Goal: Task Accomplishment & Management: Manage account settings

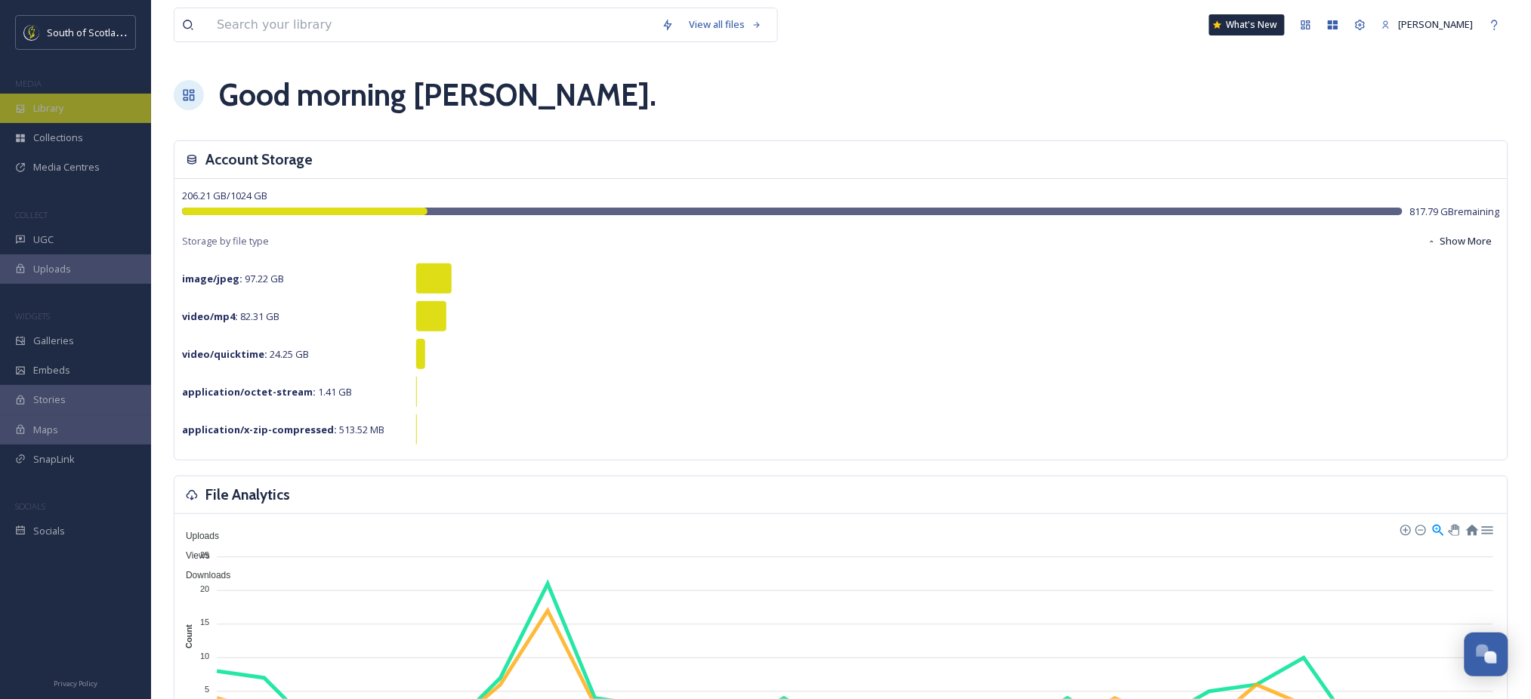
click at [63, 104] on span "Library" at bounding box center [48, 108] width 30 height 14
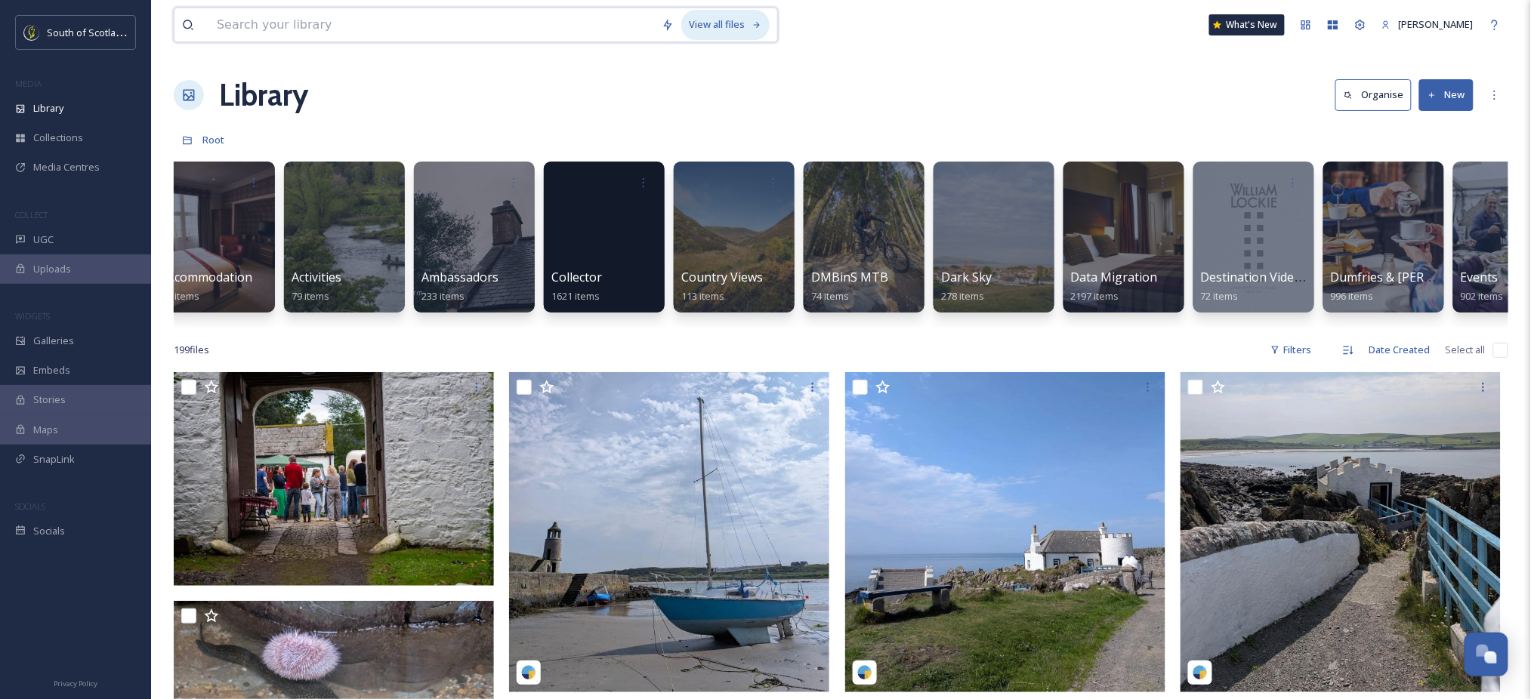
click at [742, 28] on div "View all files" at bounding box center [725, 24] width 88 height 29
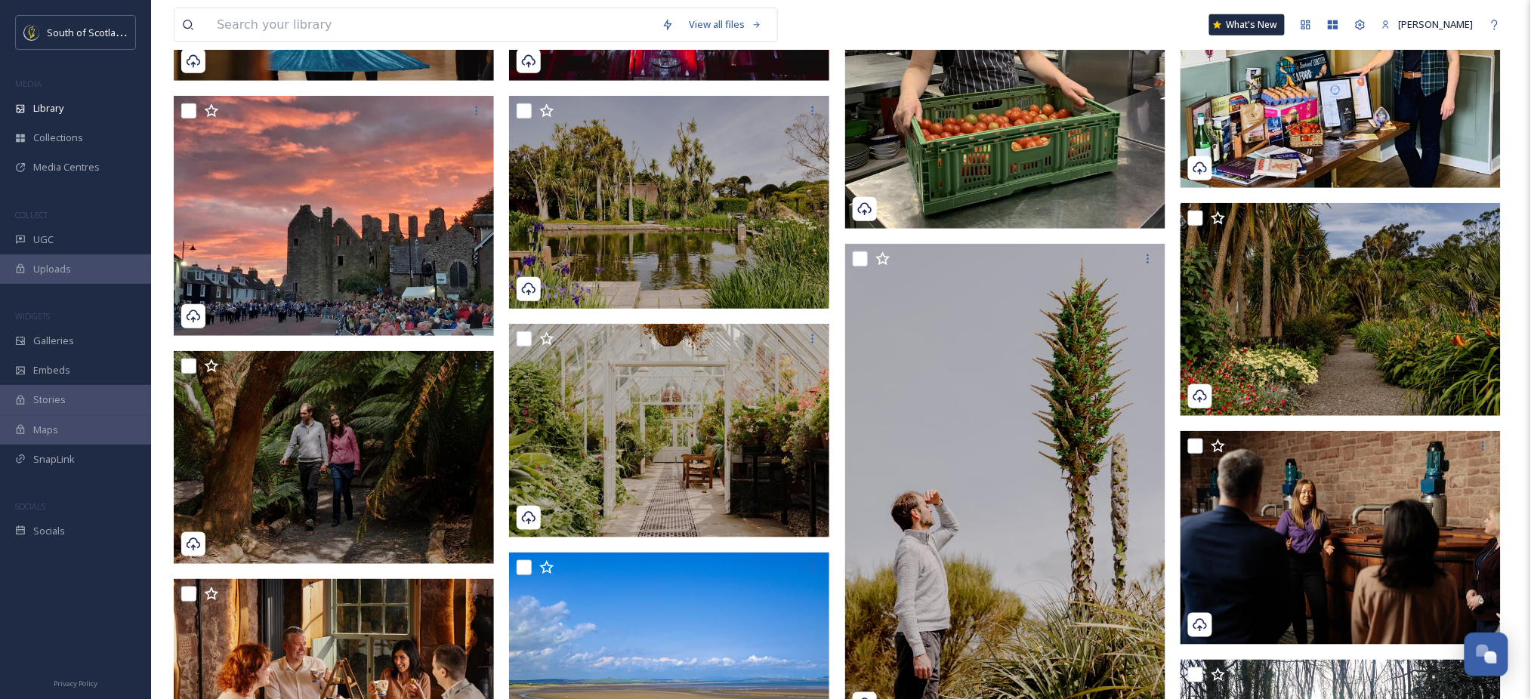
scroll to position [281, 0]
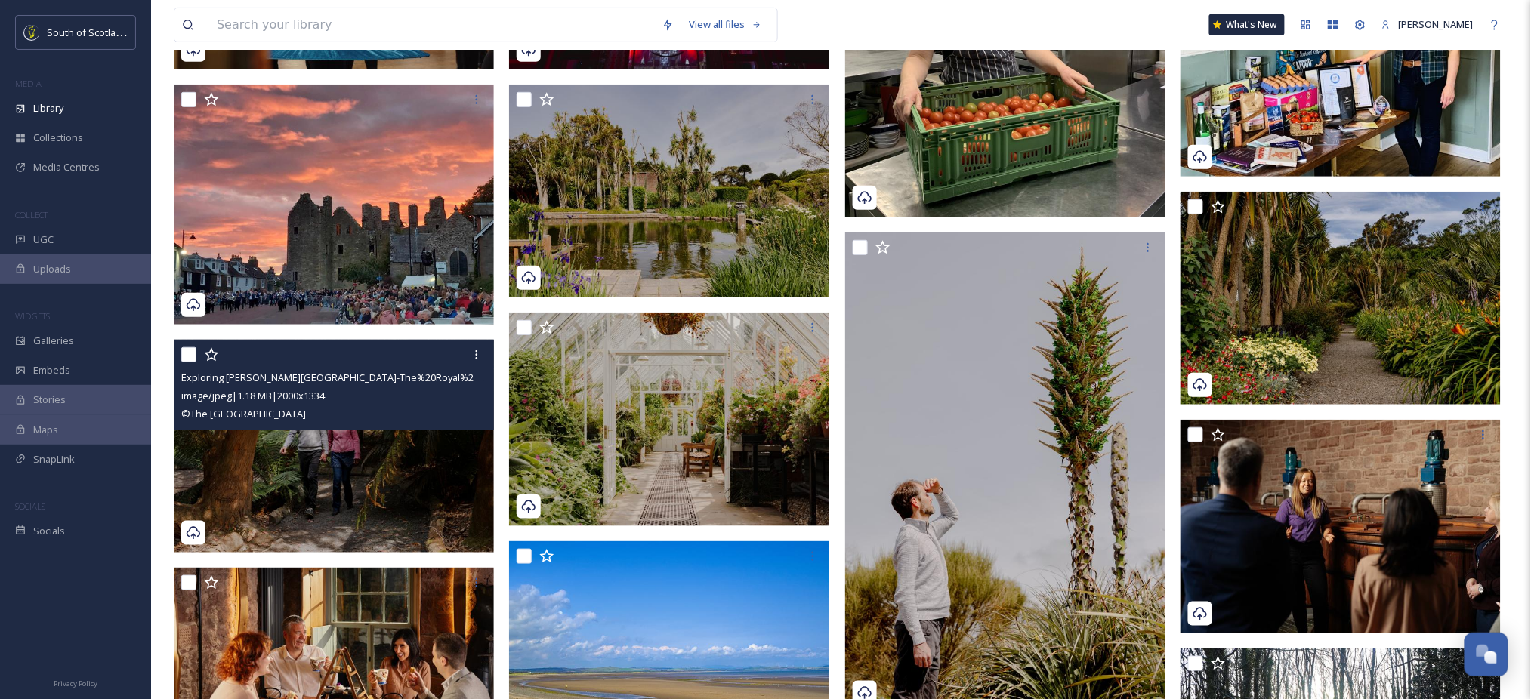
click at [404, 458] on img at bounding box center [334, 447] width 320 height 214
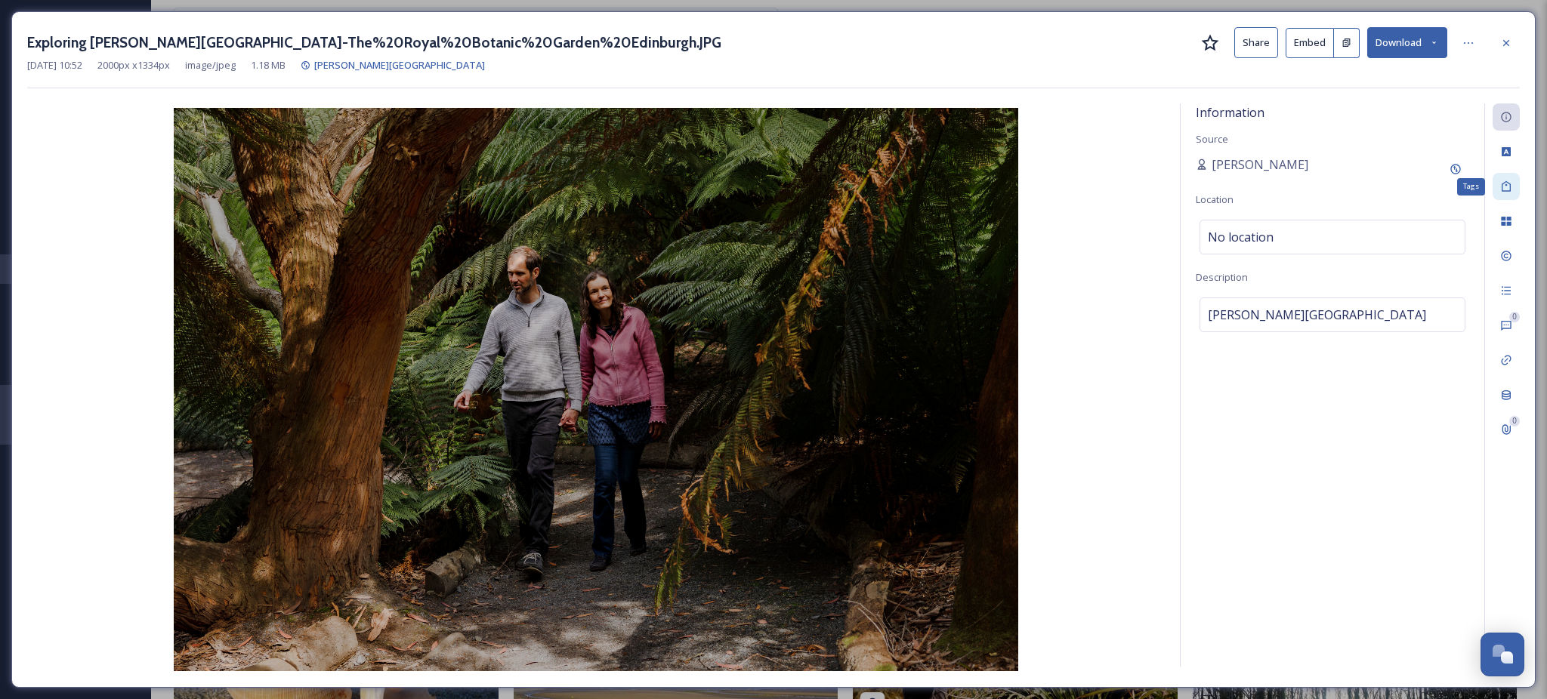
click at [1506, 194] on div "Tags" at bounding box center [1505, 186] width 27 height 27
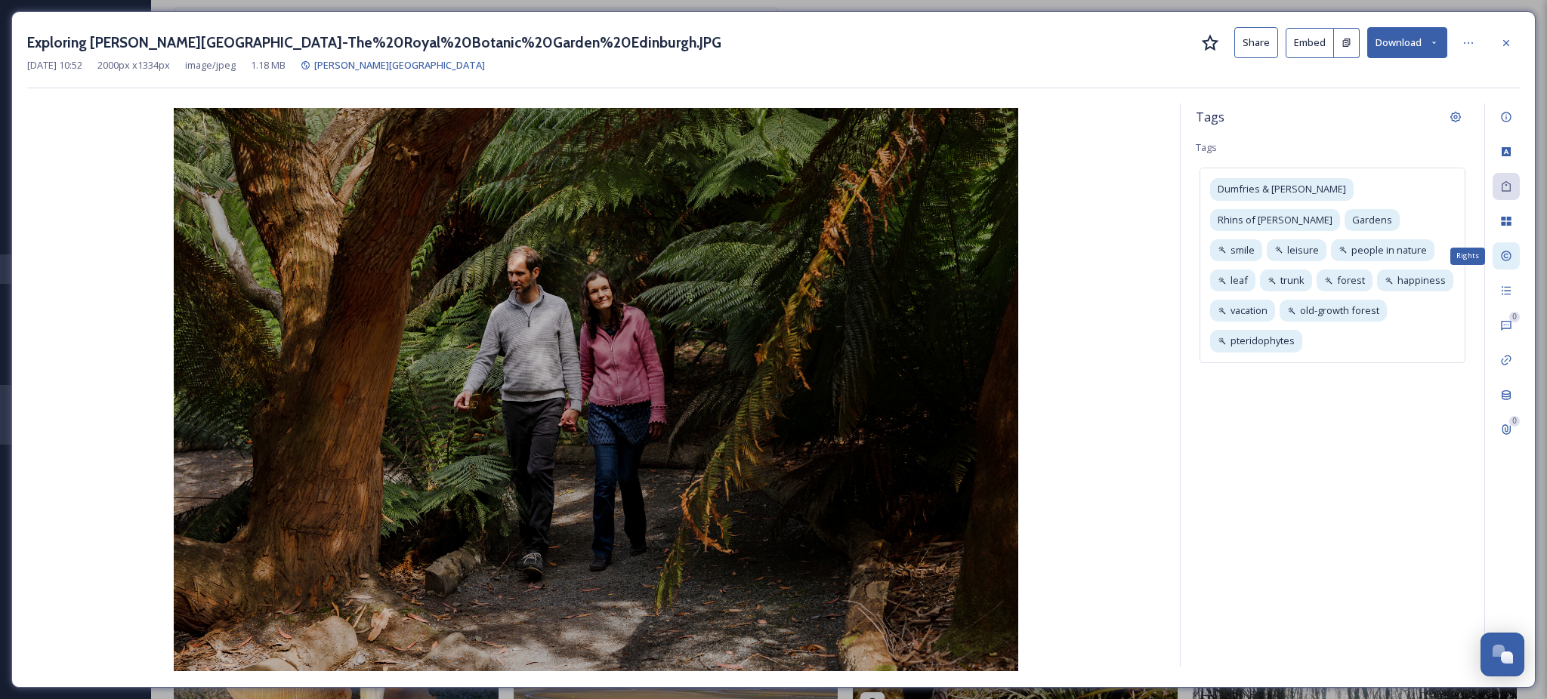
click at [1510, 251] on icon at bounding box center [1506, 256] width 12 height 12
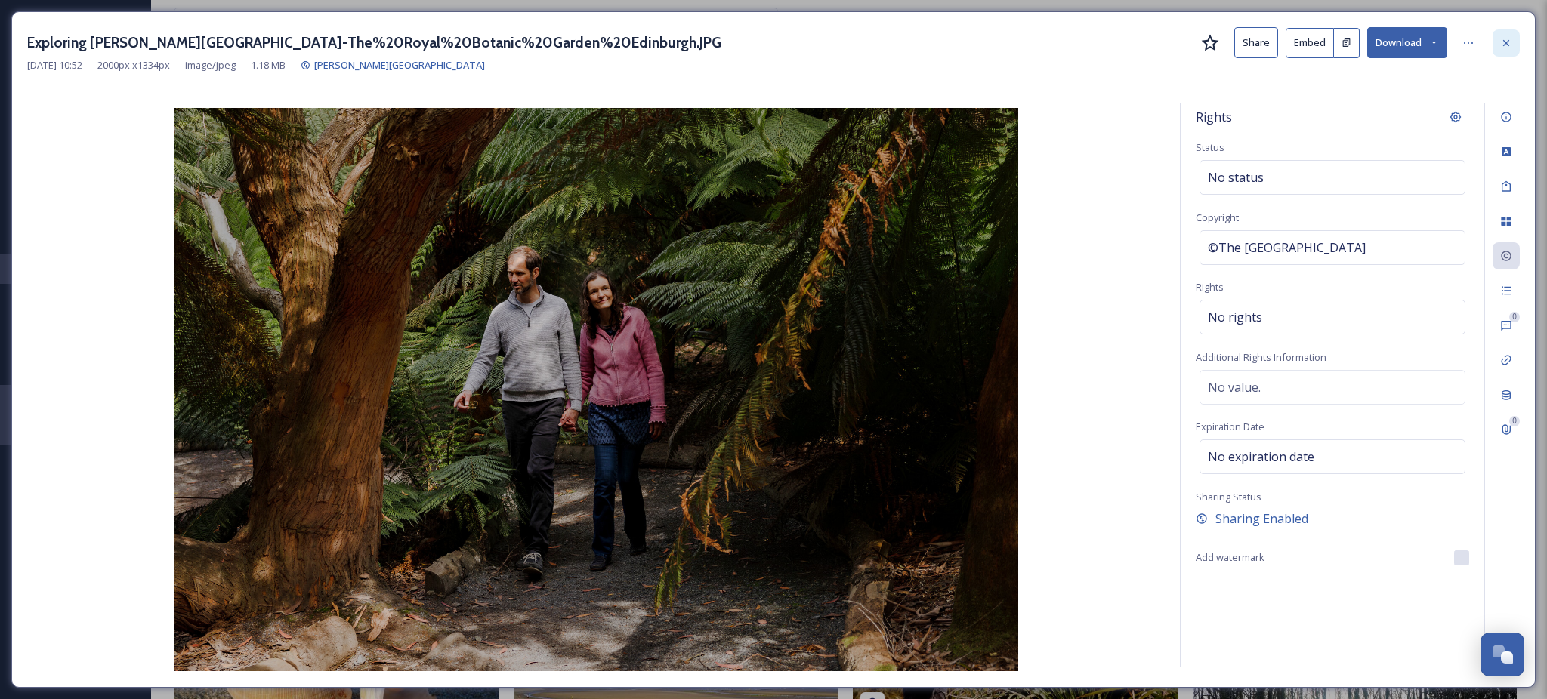
click at [1508, 46] on icon at bounding box center [1506, 43] width 12 height 12
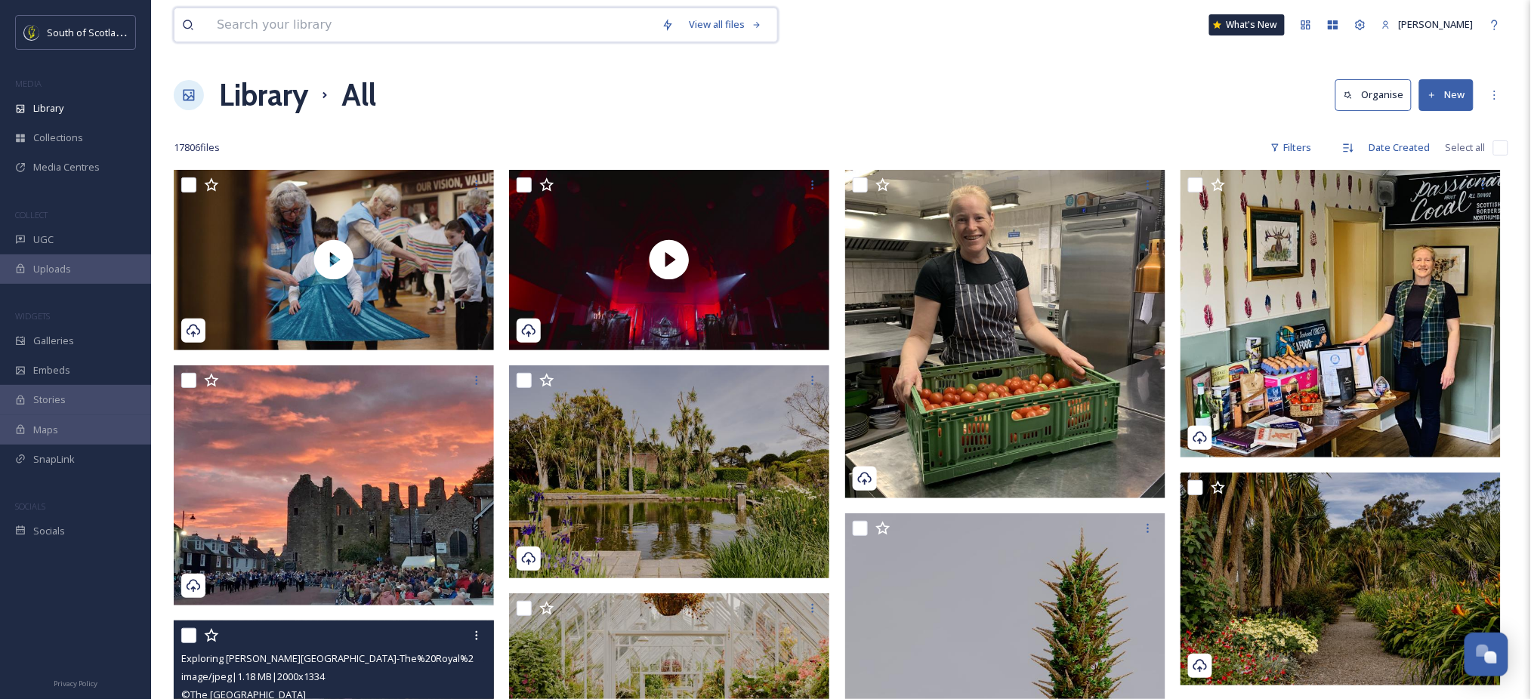
click at [367, 28] on input at bounding box center [431, 24] width 445 height 33
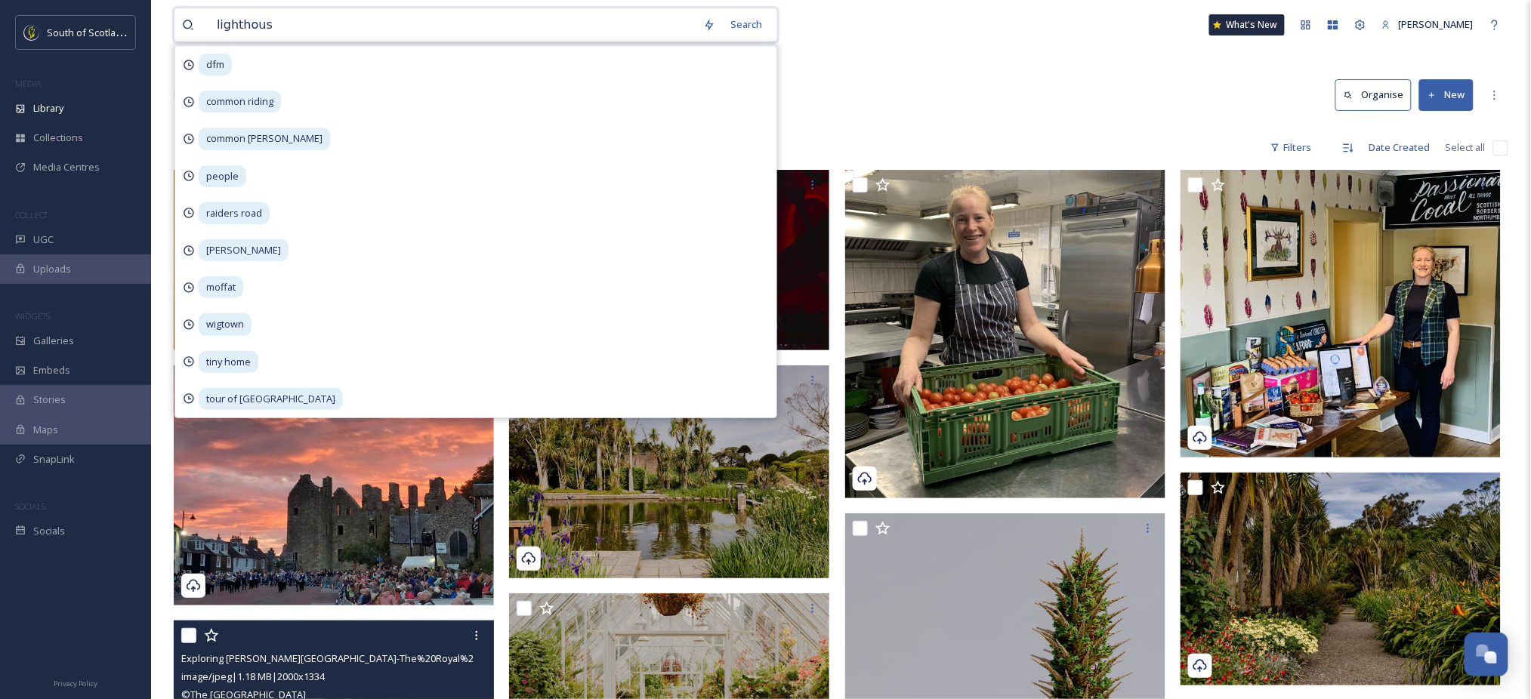
type input "lighthouse"
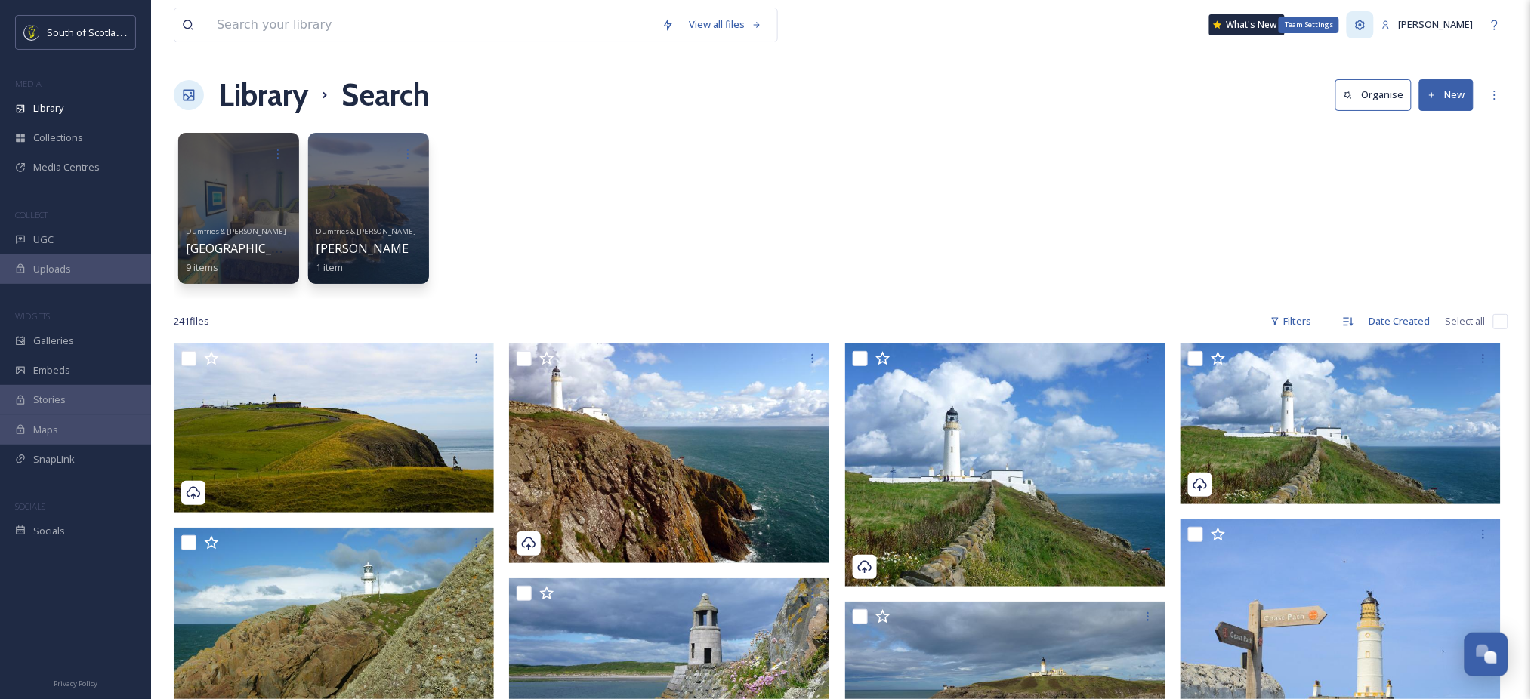
click at [1359, 23] on div "Team Settings" at bounding box center [1359, 24] width 27 height 27
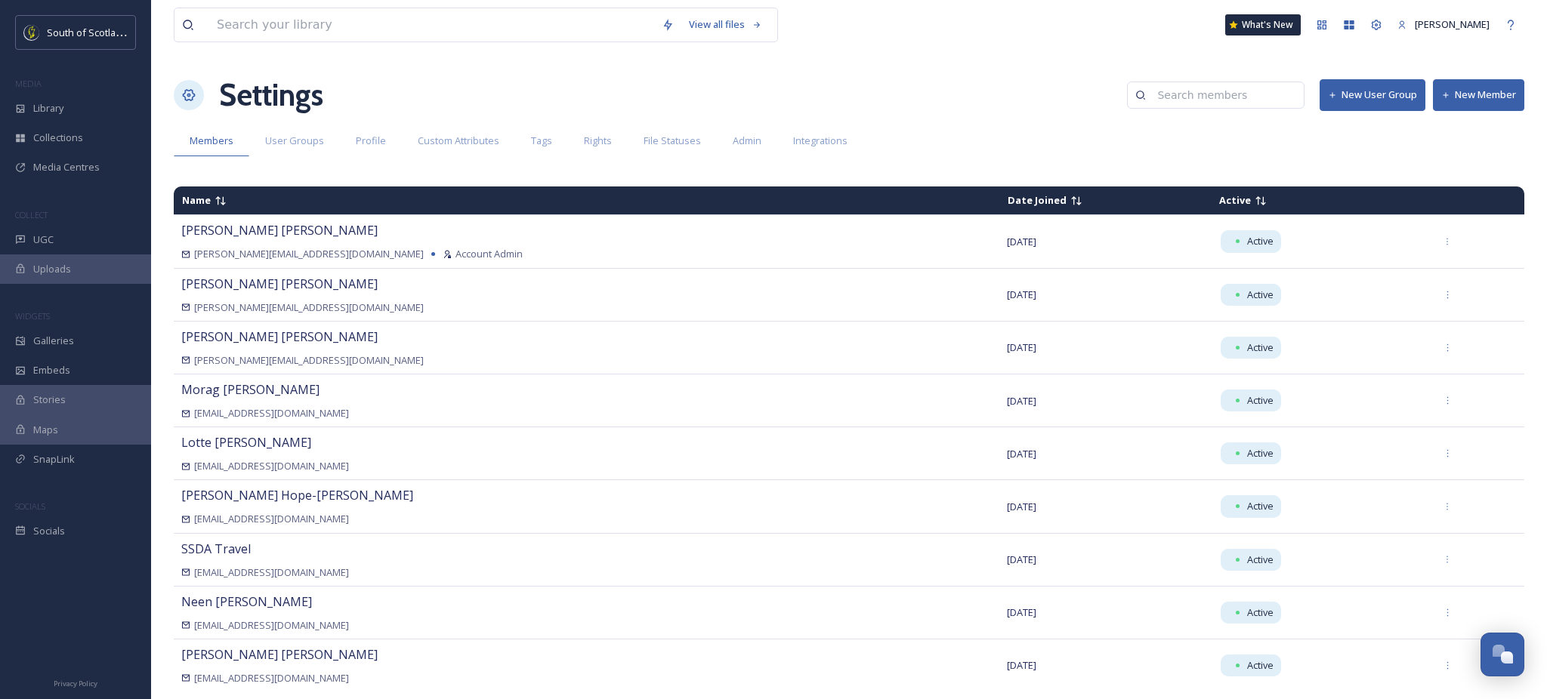
click at [1463, 96] on button "New Member" at bounding box center [1477, 94] width 91 height 31
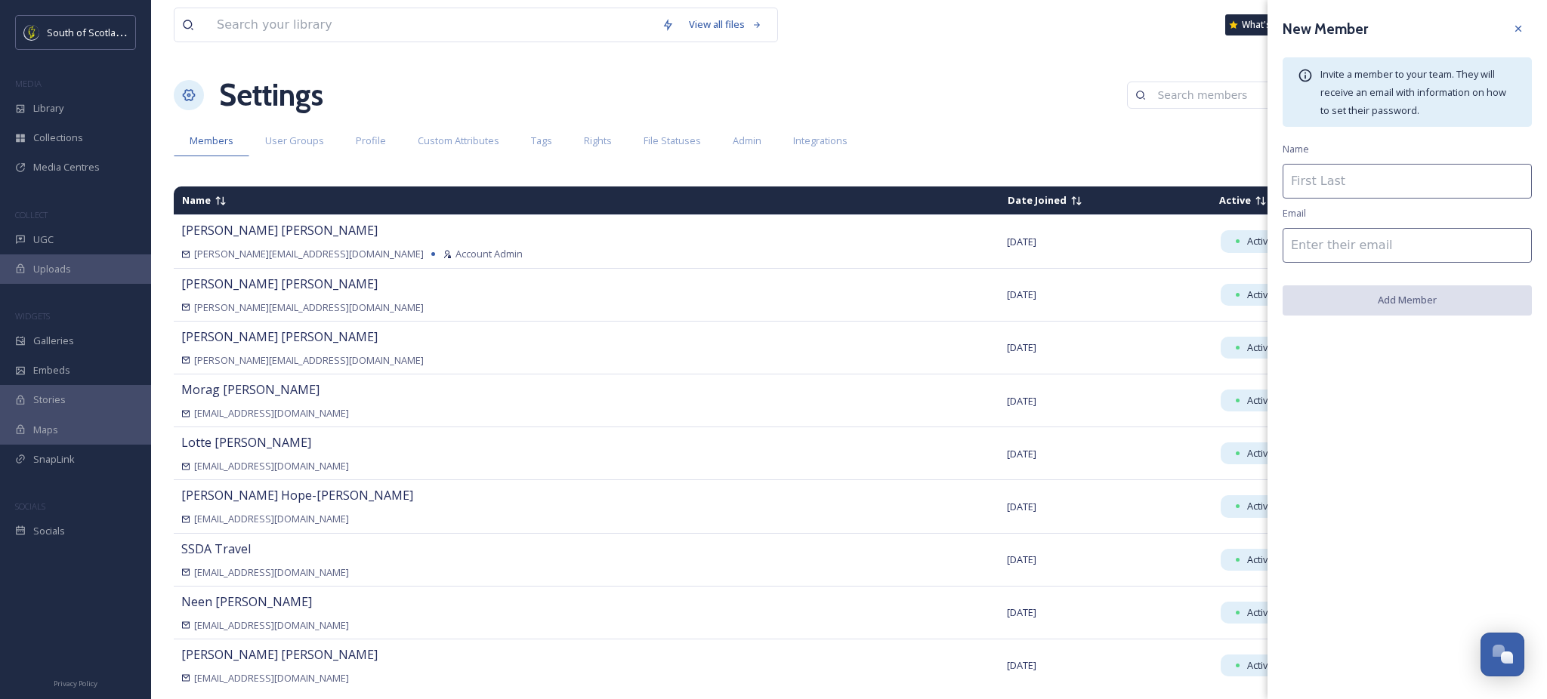
click at [1358, 180] on input at bounding box center [1406, 181] width 249 height 35
type input "[PERSON_NAME]"
click at [1408, 239] on input at bounding box center [1406, 245] width 249 height 35
paste input "[PERSON_NAME][EMAIL_ADDRESS][DOMAIN_NAME]"
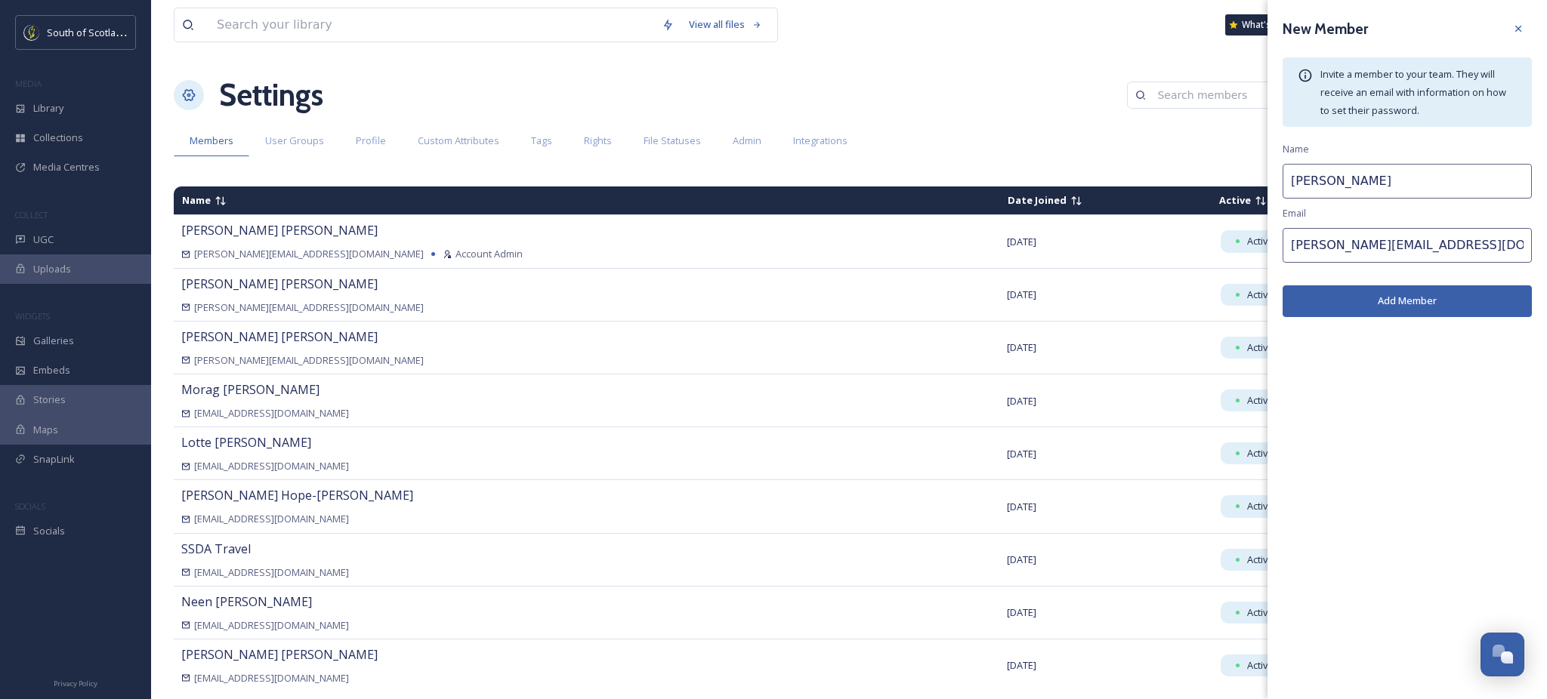
type input "[PERSON_NAME][EMAIL_ADDRESS][DOMAIN_NAME]"
click at [1412, 303] on button "Add Member" at bounding box center [1406, 300] width 249 height 31
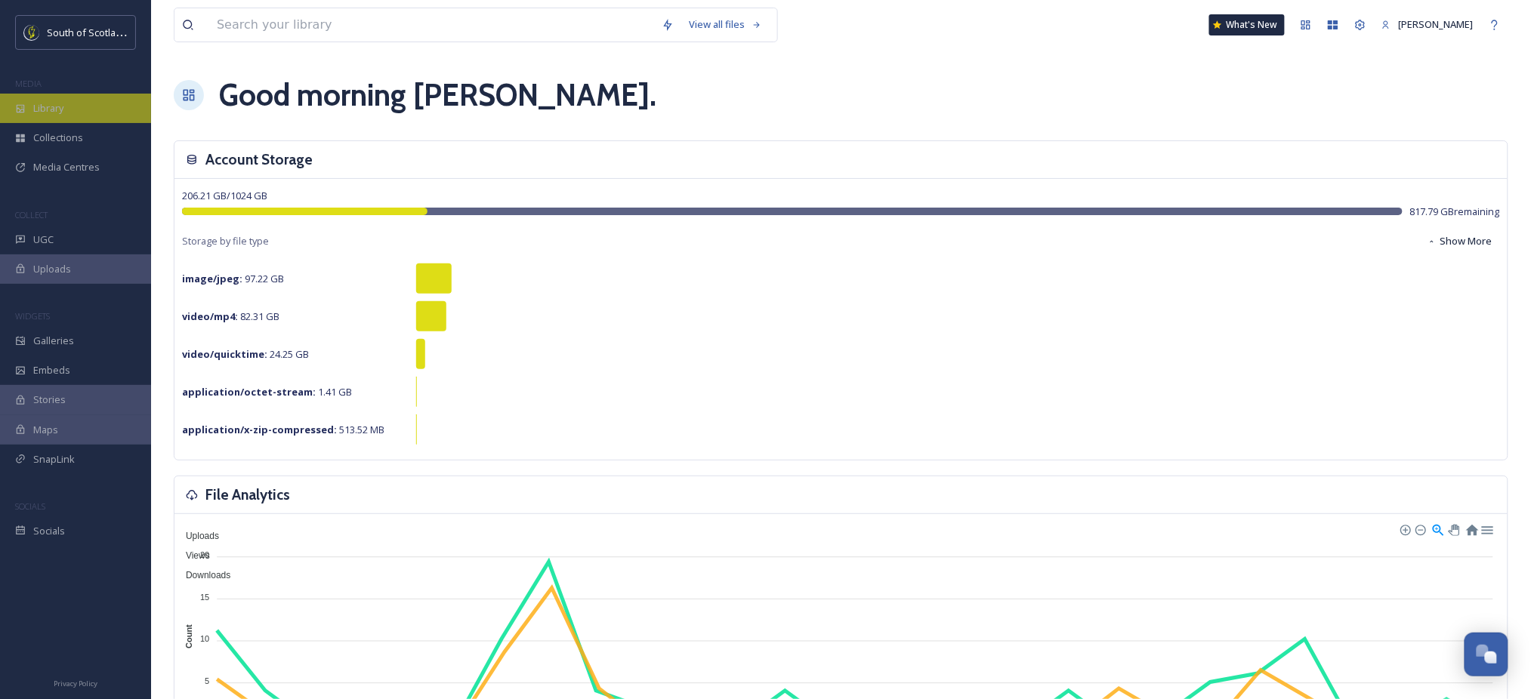
click at [51, 103] on span "Library" at bounding box center [48, 108] width 30 height 14
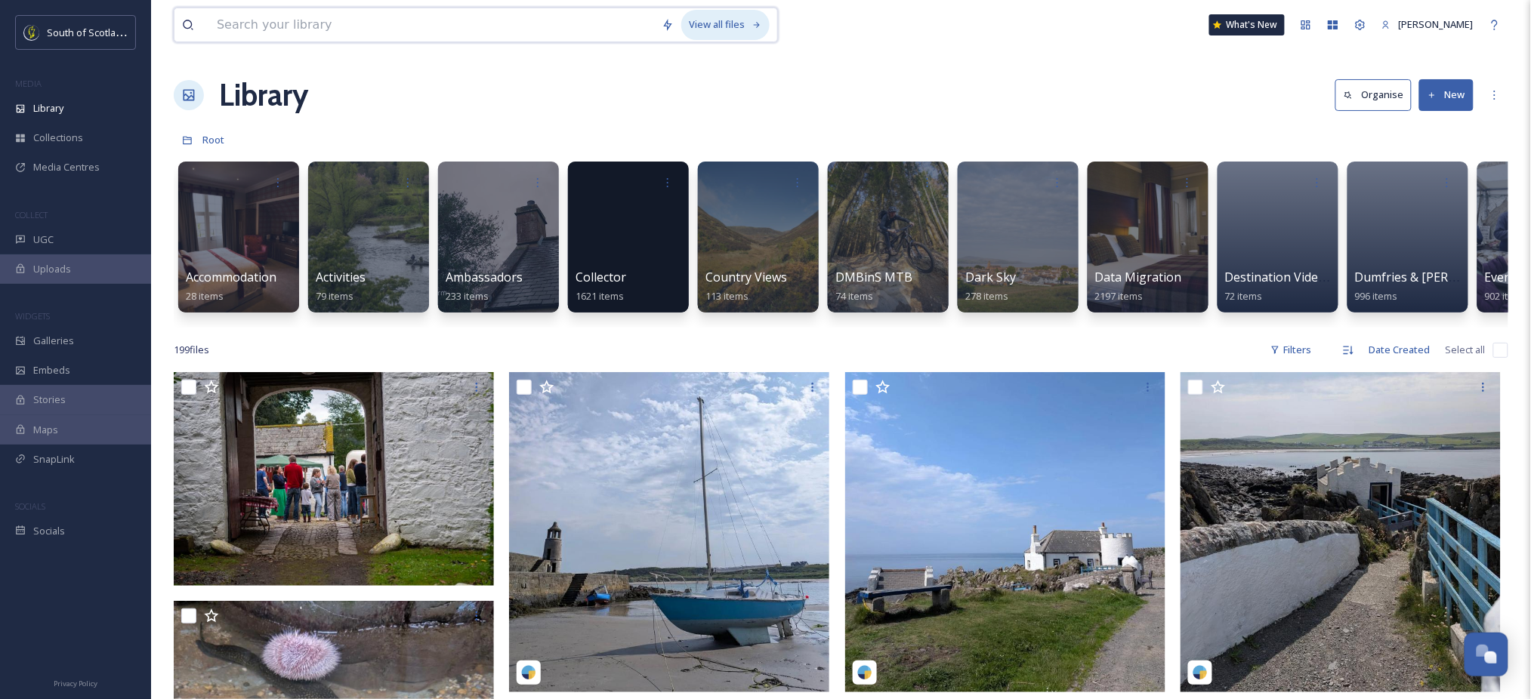
click at [747, 18] on div "View all files" at bounding box center [725, 24] width 88 height 29
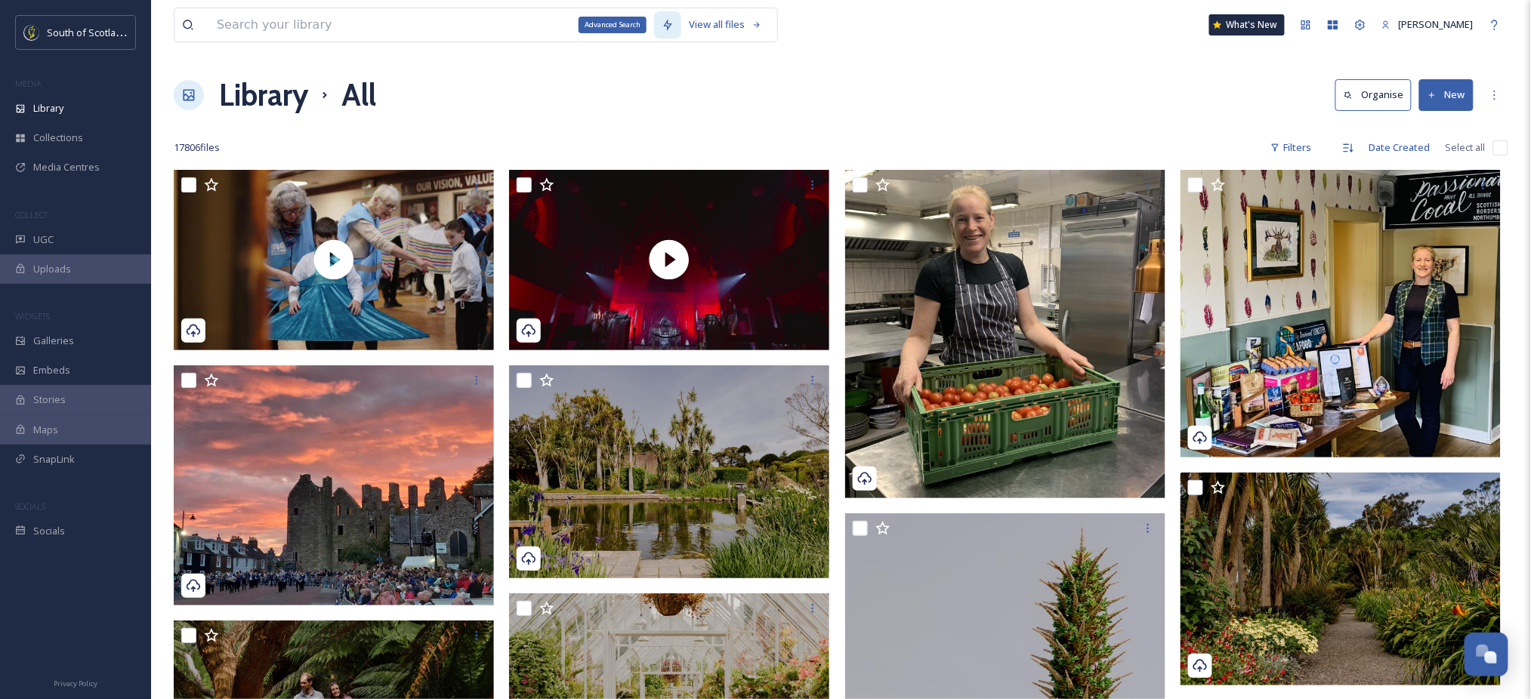
click at [665, 30] on icon at bounding box center [667, 25] width 12 height 12
click at [1132, 86] on div "Library All Organise New" at bounding box center [841, 94] width 1334 height 45
click at [1299, 152] on div "Filters" at bounding box center [1291, 147] width 57 height 29
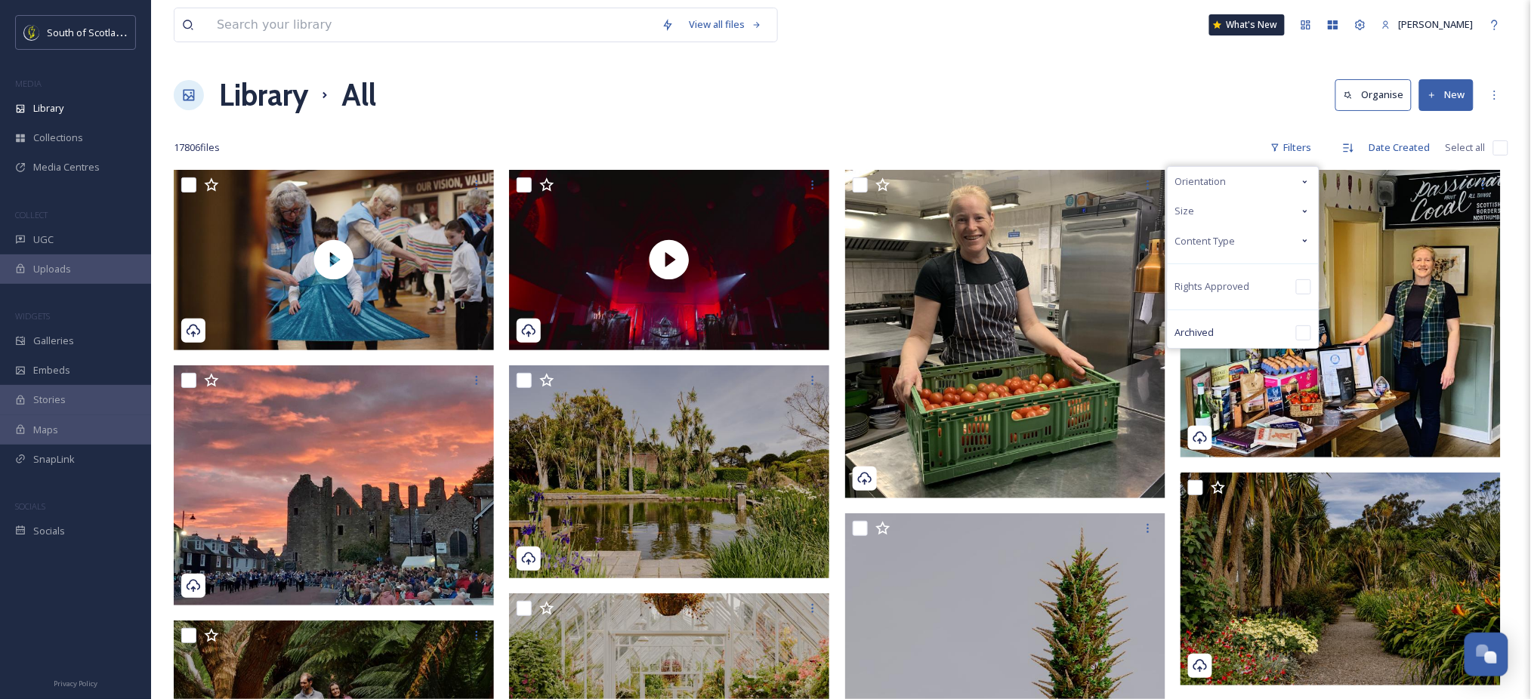
click at [1275, 238] on div "Content Type" at bounding box center [1242, 241] width 151 height 29
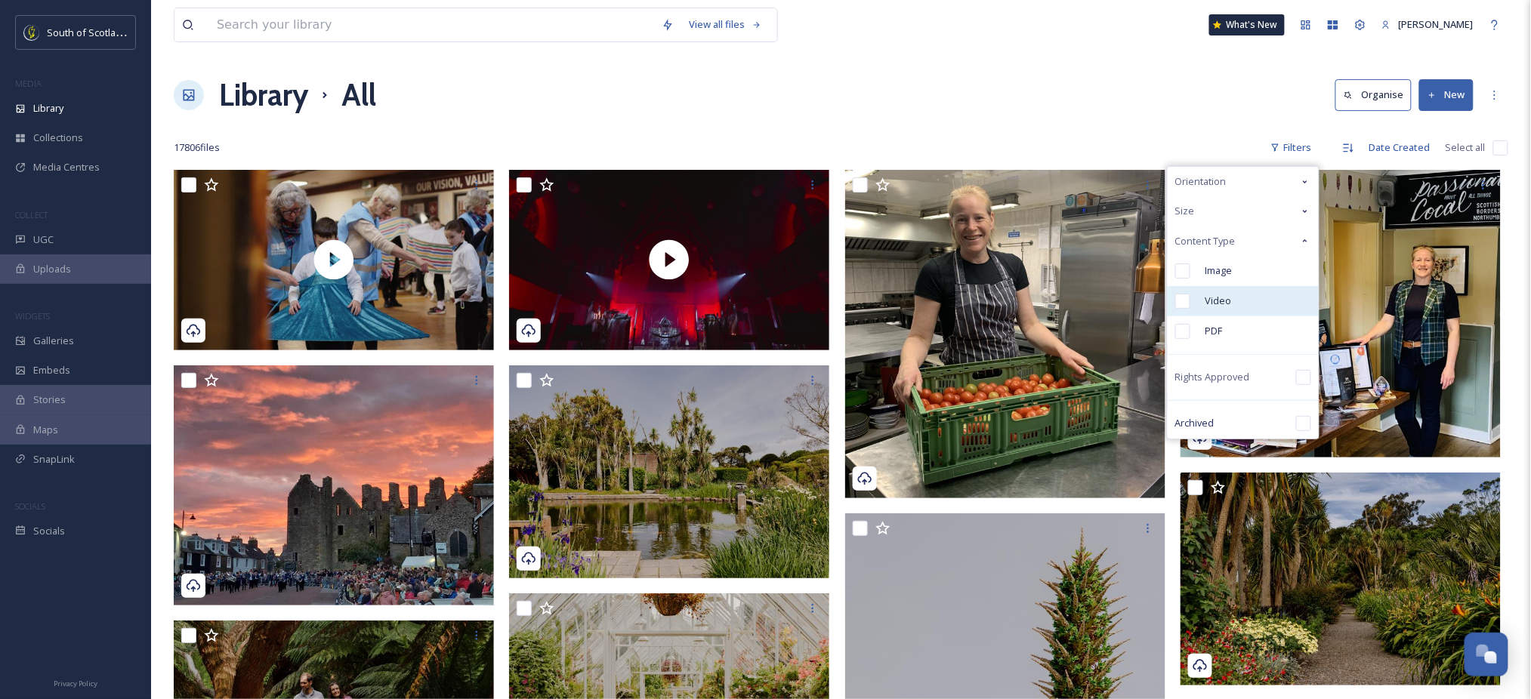
click at [1210, 294] on span "Video" at bounding box center [1218, 301] width 26 height 14
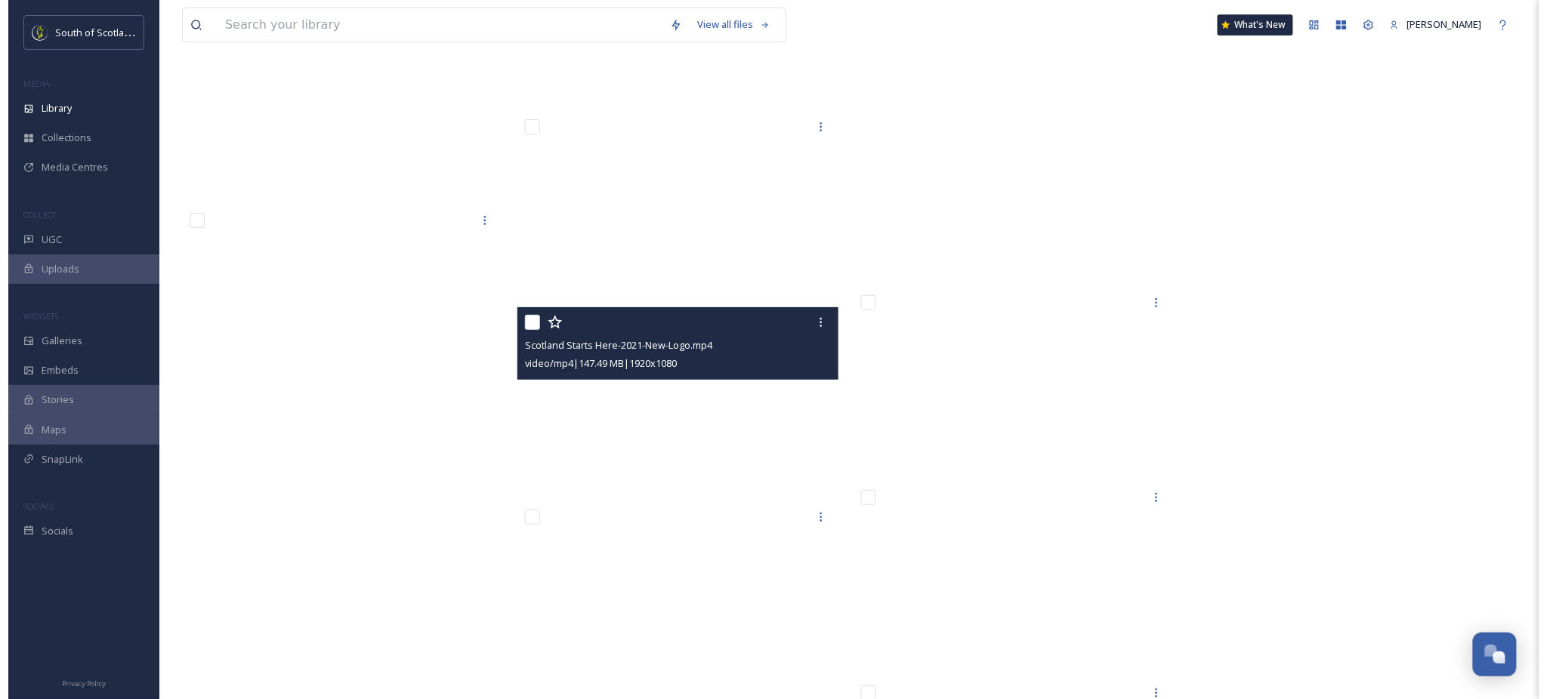
scroll to position [24779, 0]
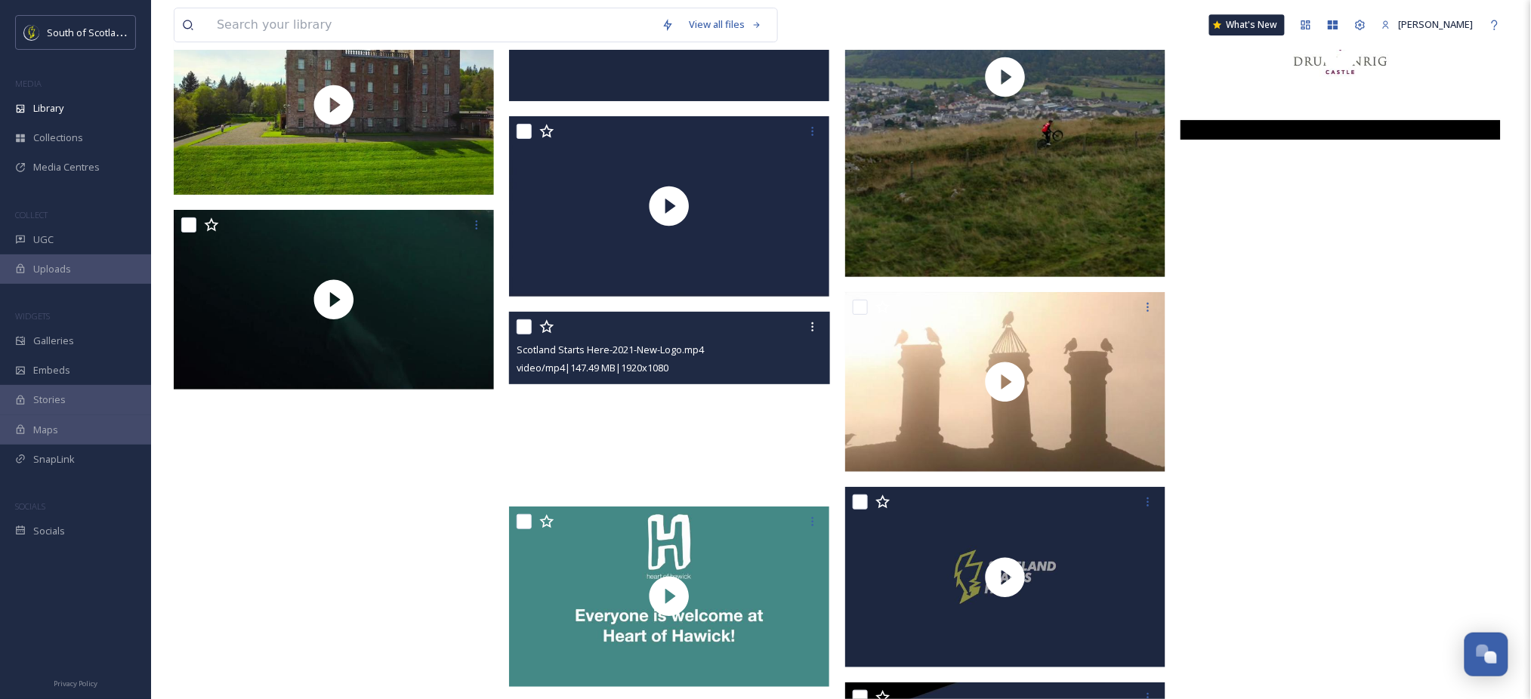
click at [587, 411] on video "Scotland Starts Here-2021-New-Logo.mp4" at bounding box center [669, 402] width 320 height 180
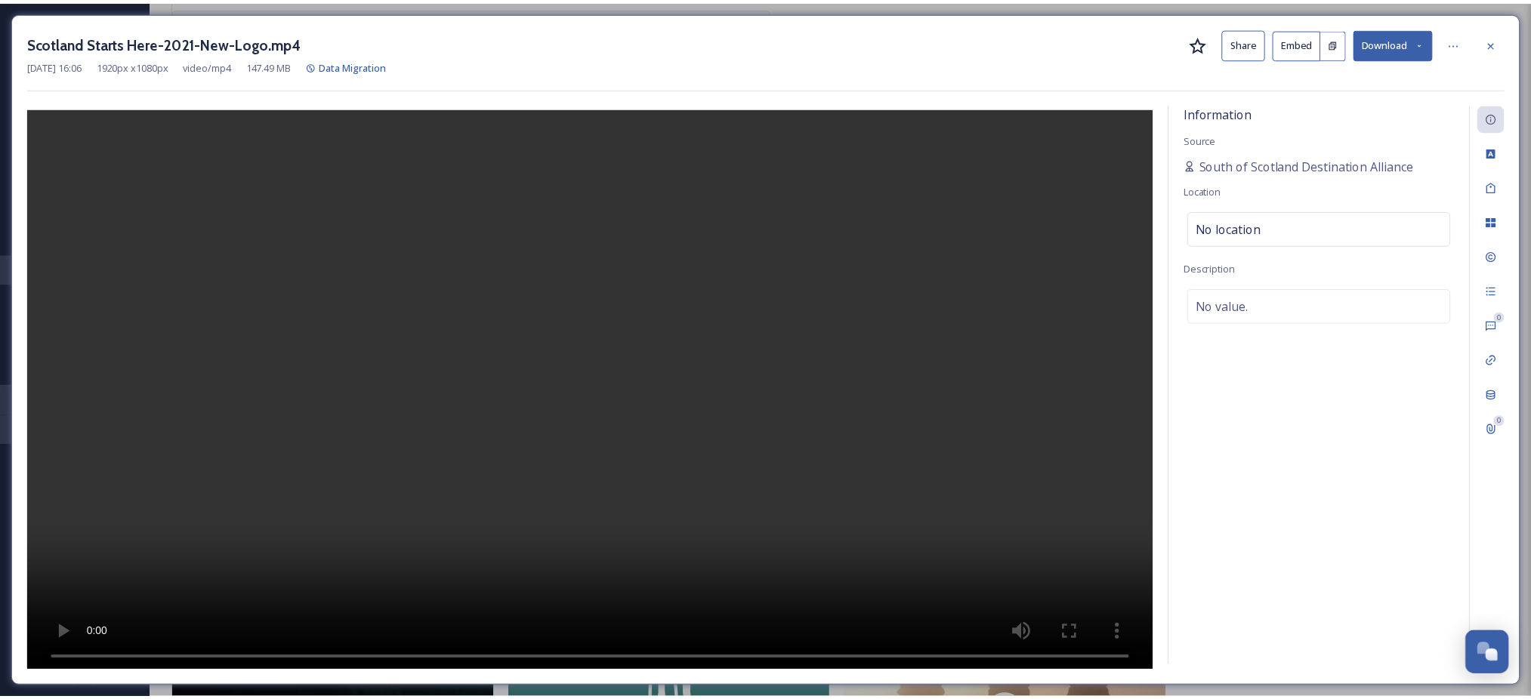
scroll to position [25107, 0]
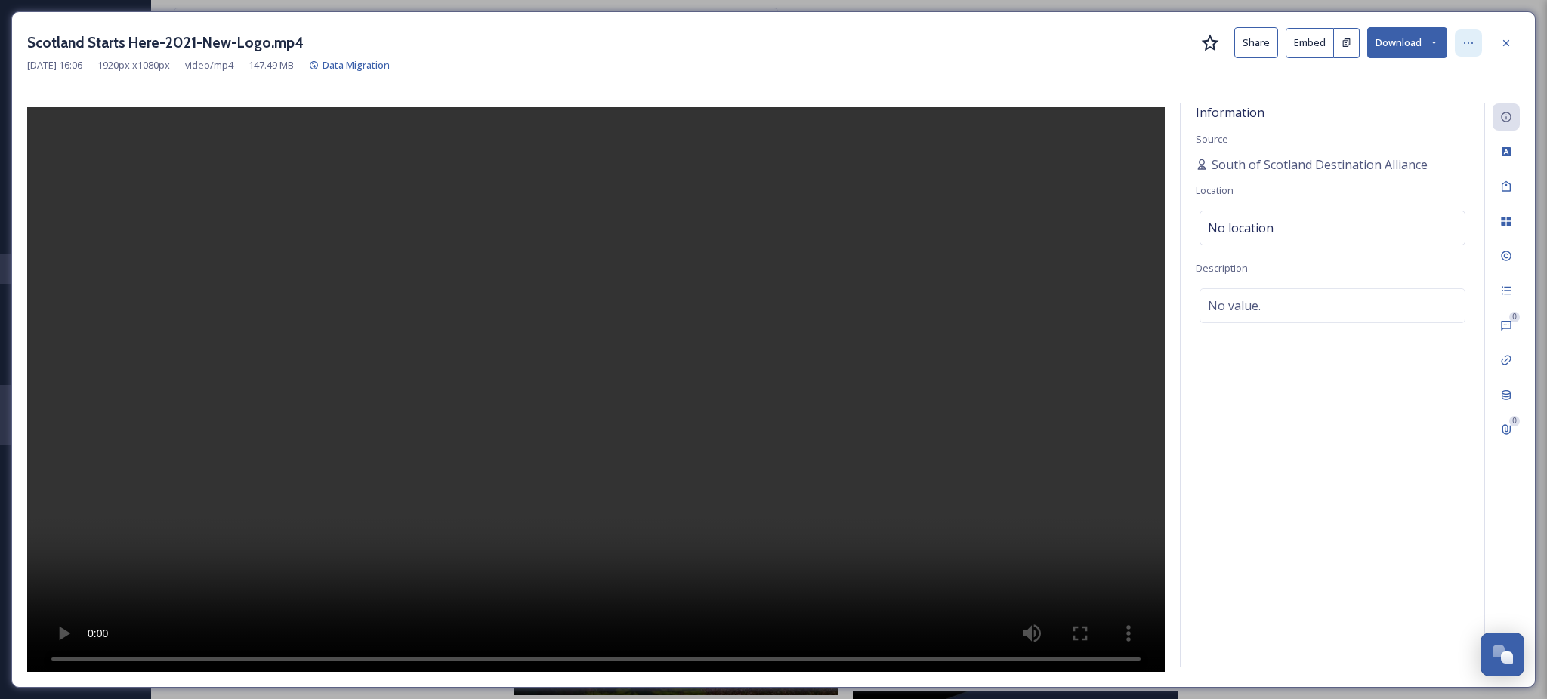
click at [1469, 48] on div at bounding box center [1467, 42] width 27 height 27
click at [1353, 447] on div "Information Source South of Scotland Destination Alliance Location No location …" at bounding box center [1332, 384] width 304 height 563
click at [1503, 48] on icon at bounding box center [1506, 43] width 12 height 12
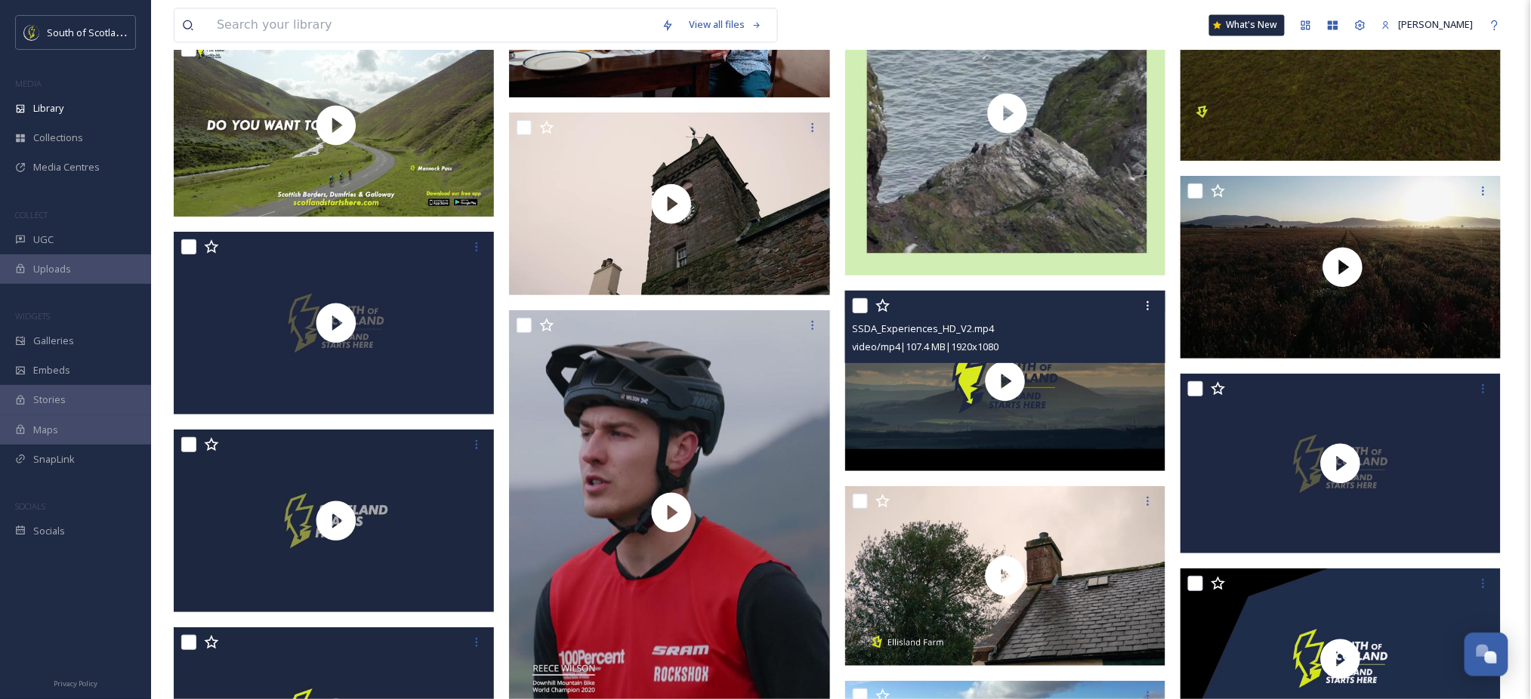
scroll to position [24095, 0]
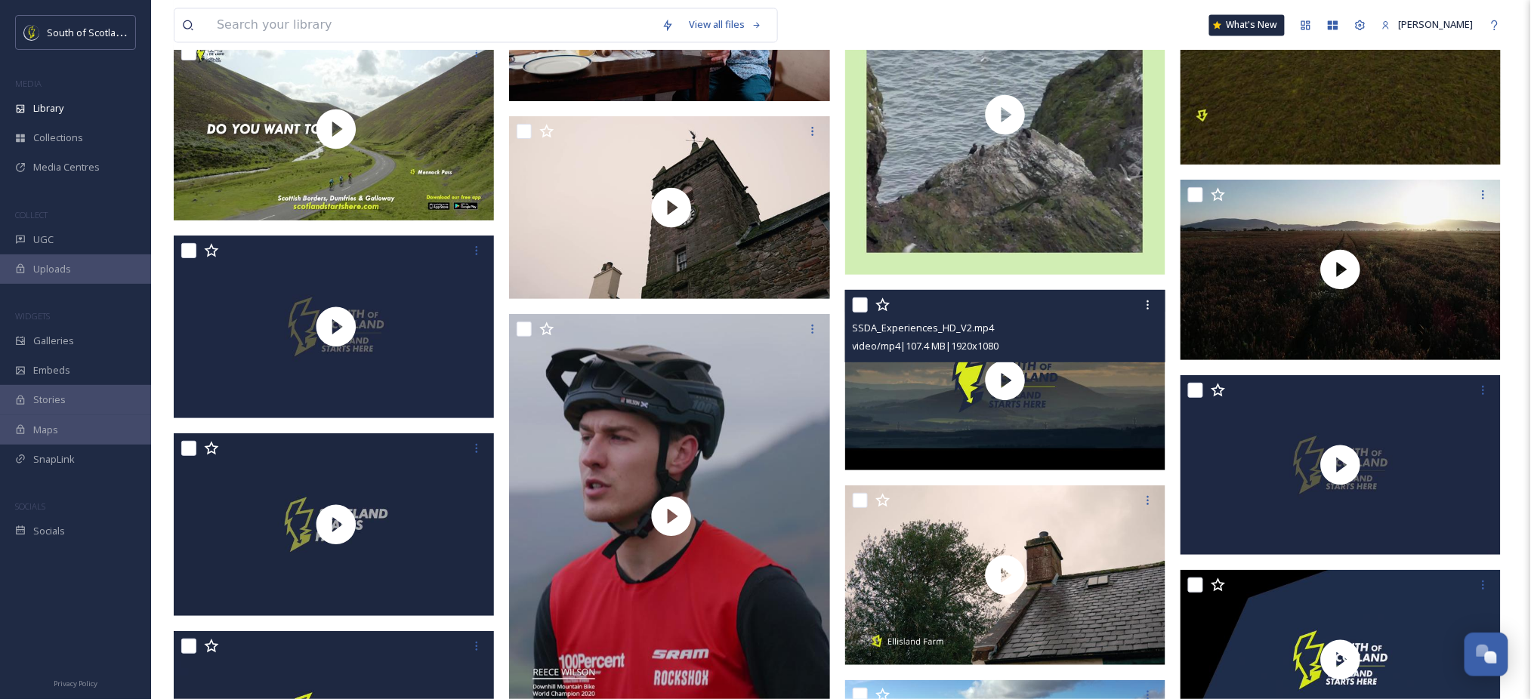
click at [860, 307] on input "checkbox" at bounding box center [860, 305] width 15 height 15
checkbox input "true"
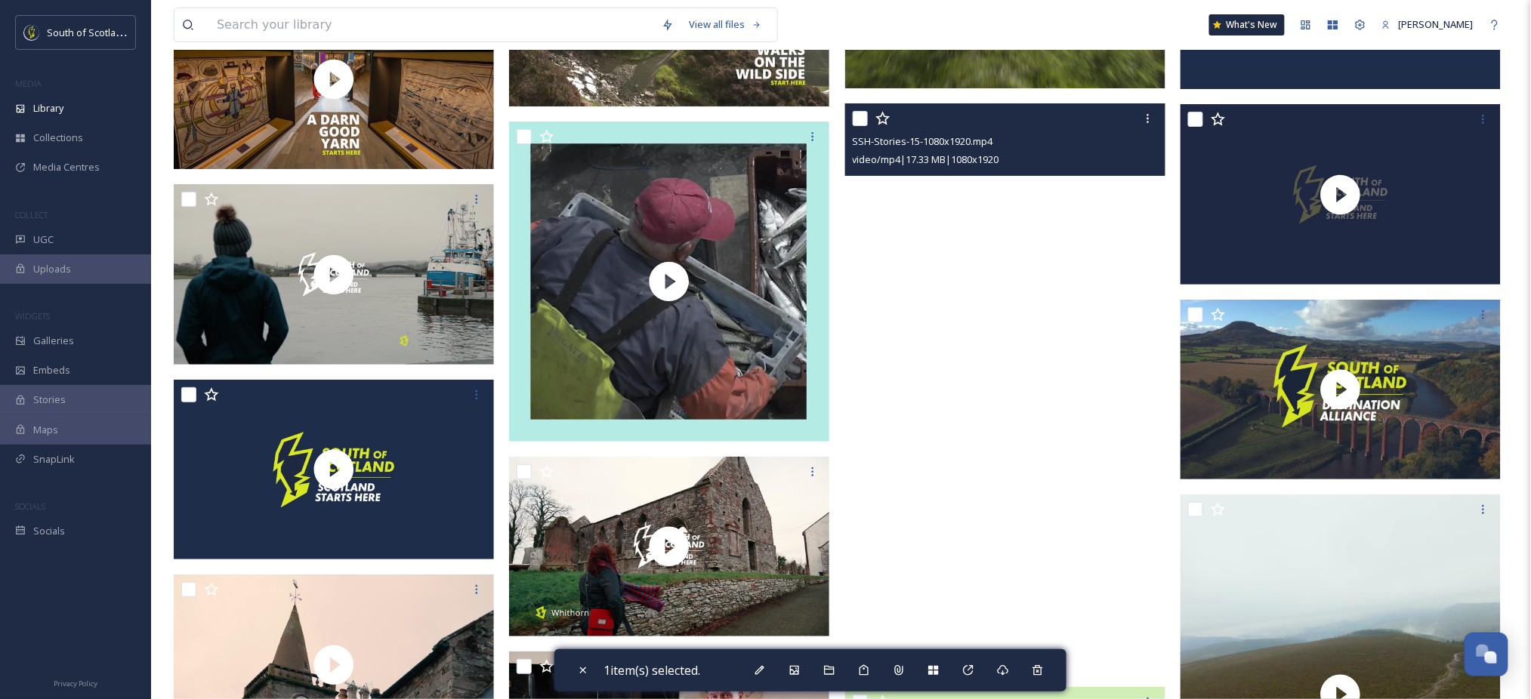
scroll to position [23032, 0]
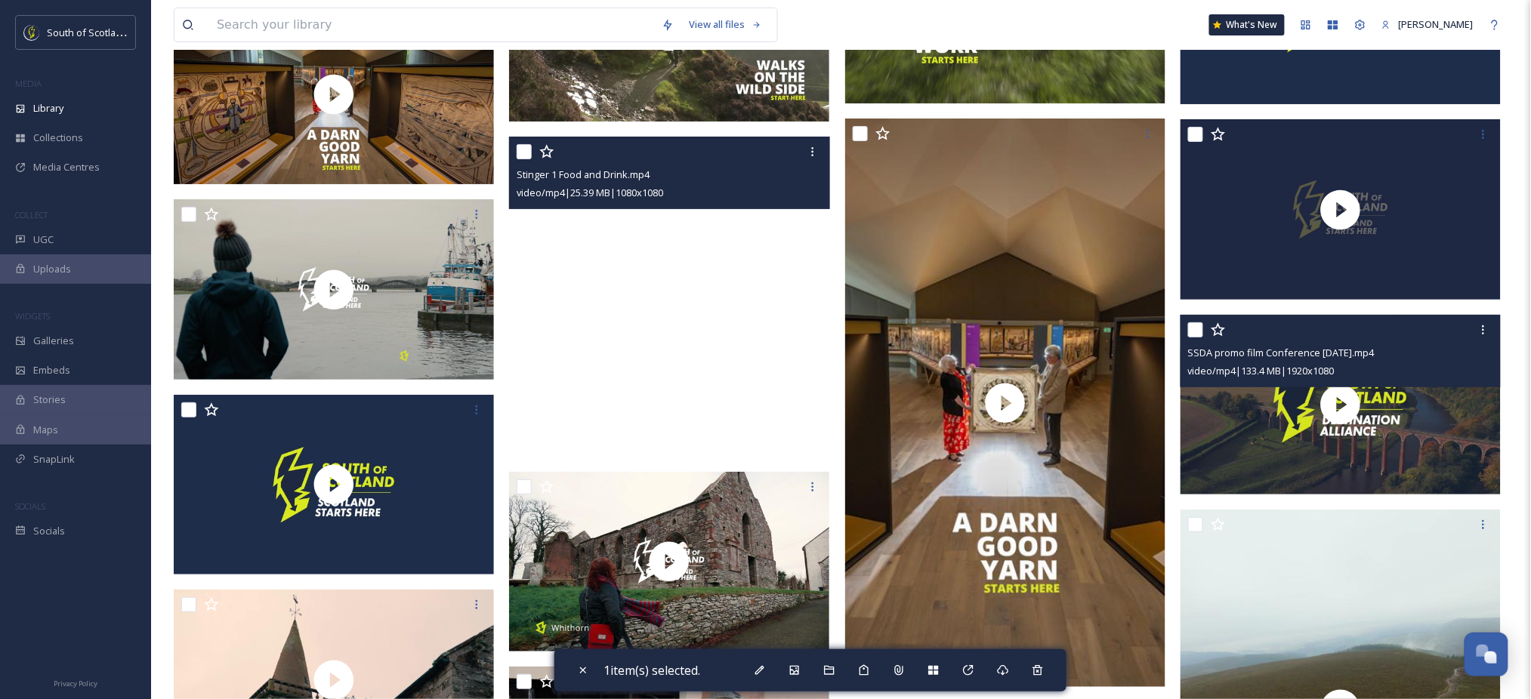
click at [1195, 331] on input "checkbox" at bounding box center [1195, 329] width 15 height 15
checkbox input "true"
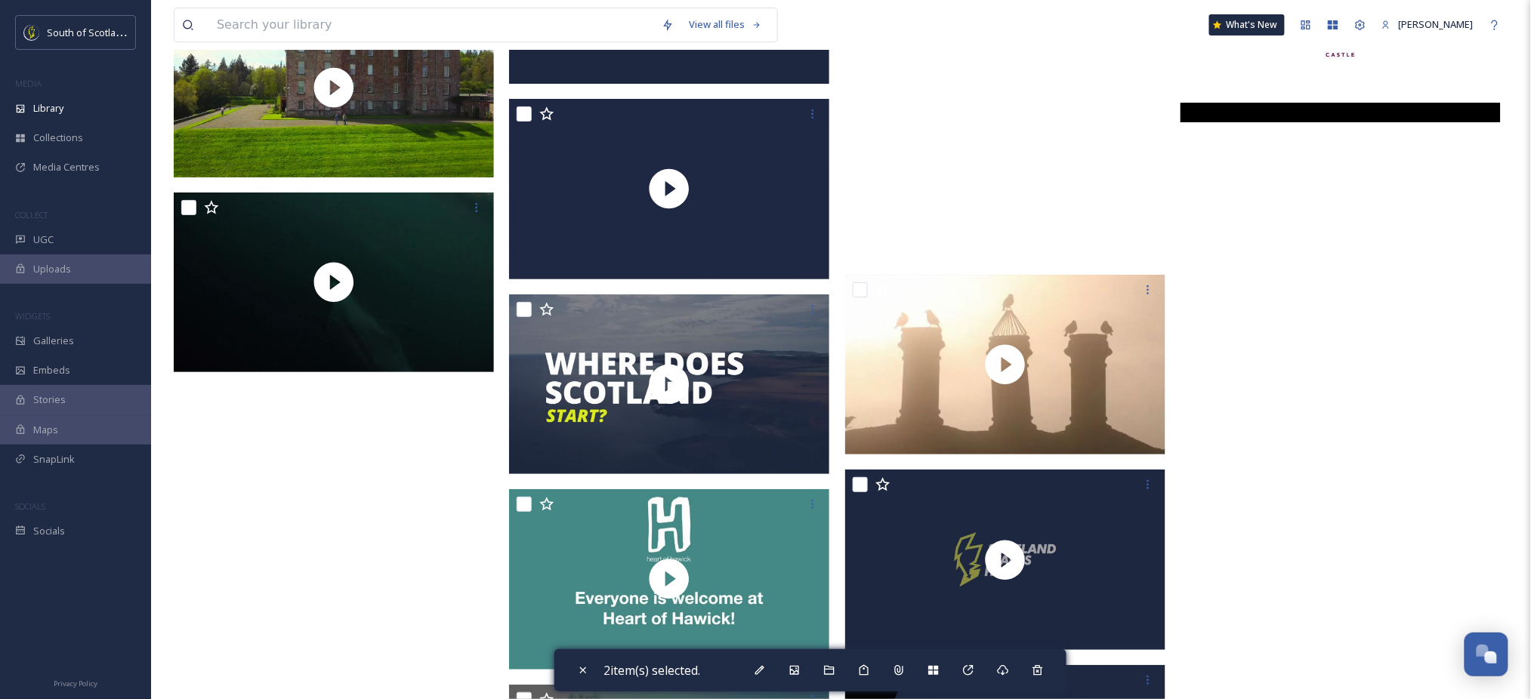
scroll to position [24768, 0]
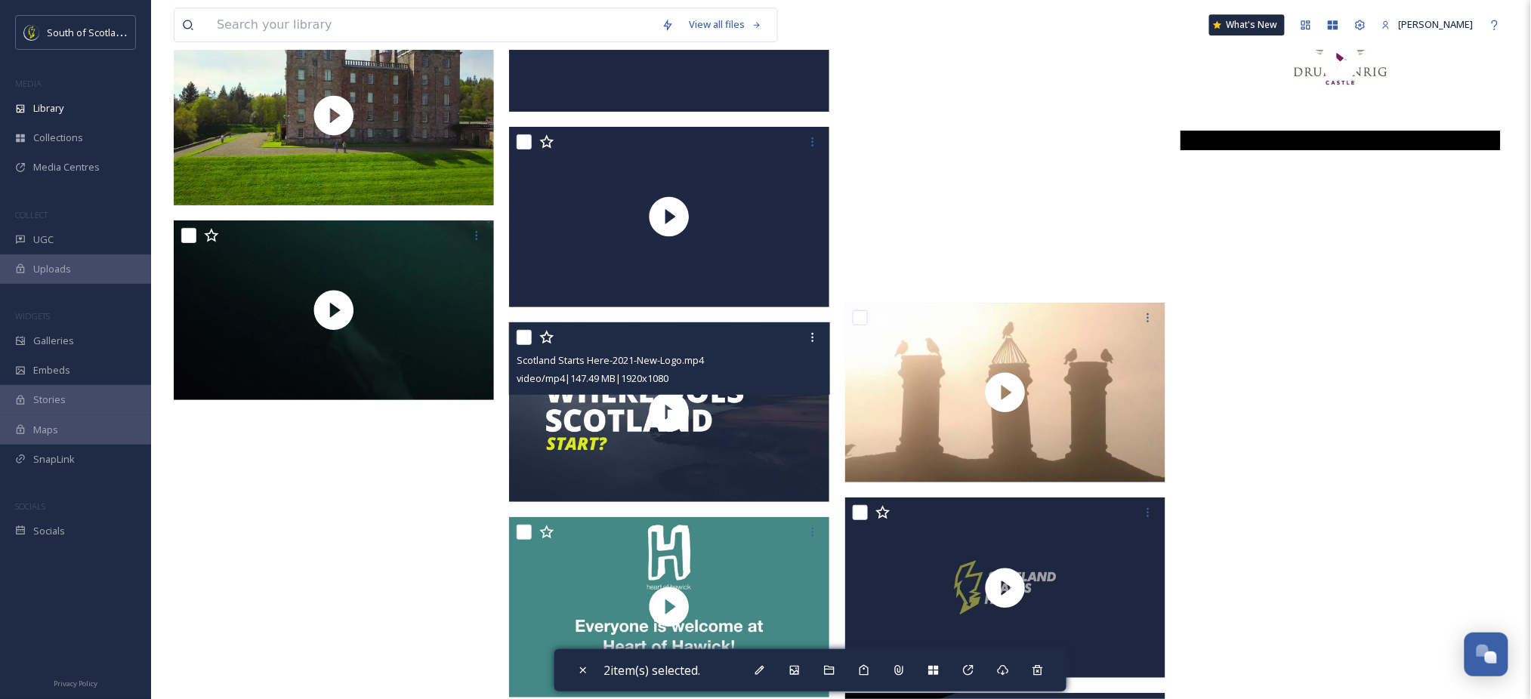
click at [526, 332] on input "checkbox" at bounding box center [524, 337] width 15 height 15
checkbox input "true"
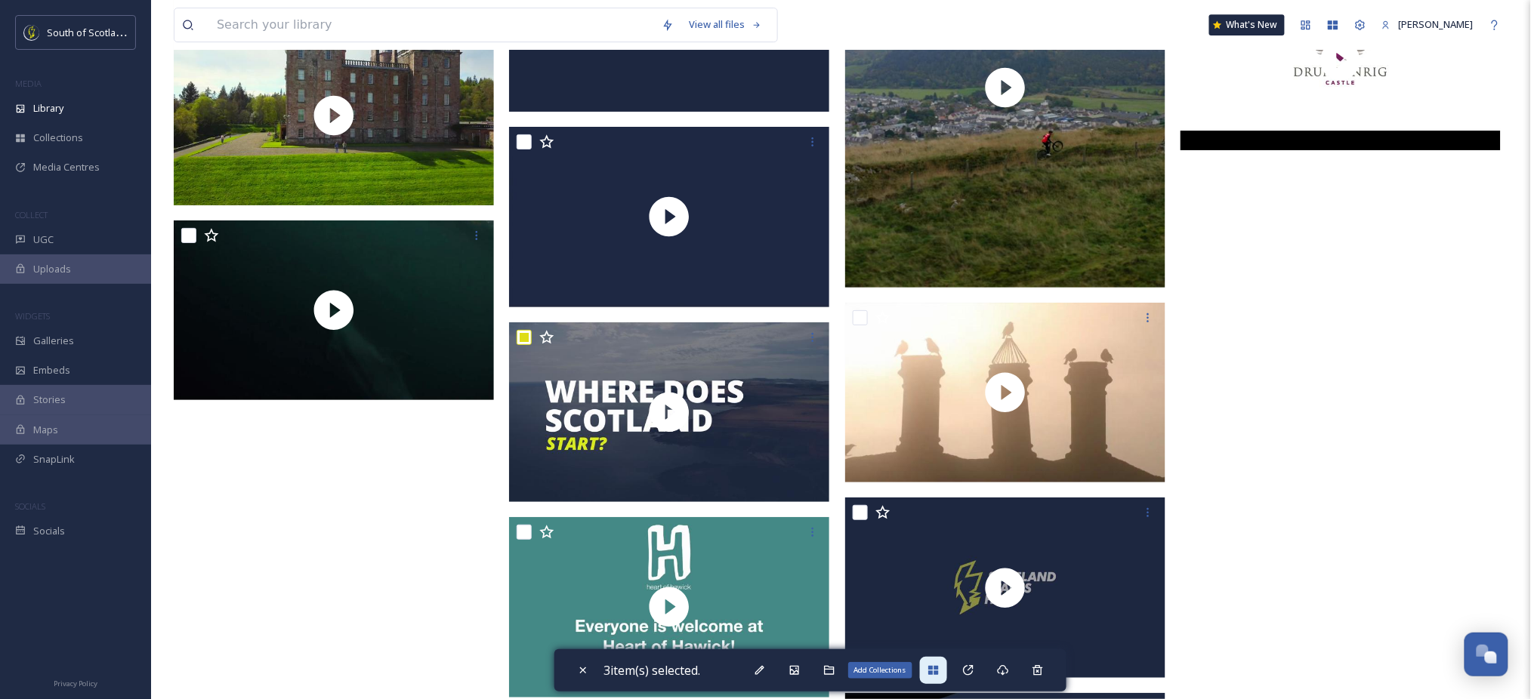
click at [938, 674] on icon at bounding box center [933, 670] width 10 height 9
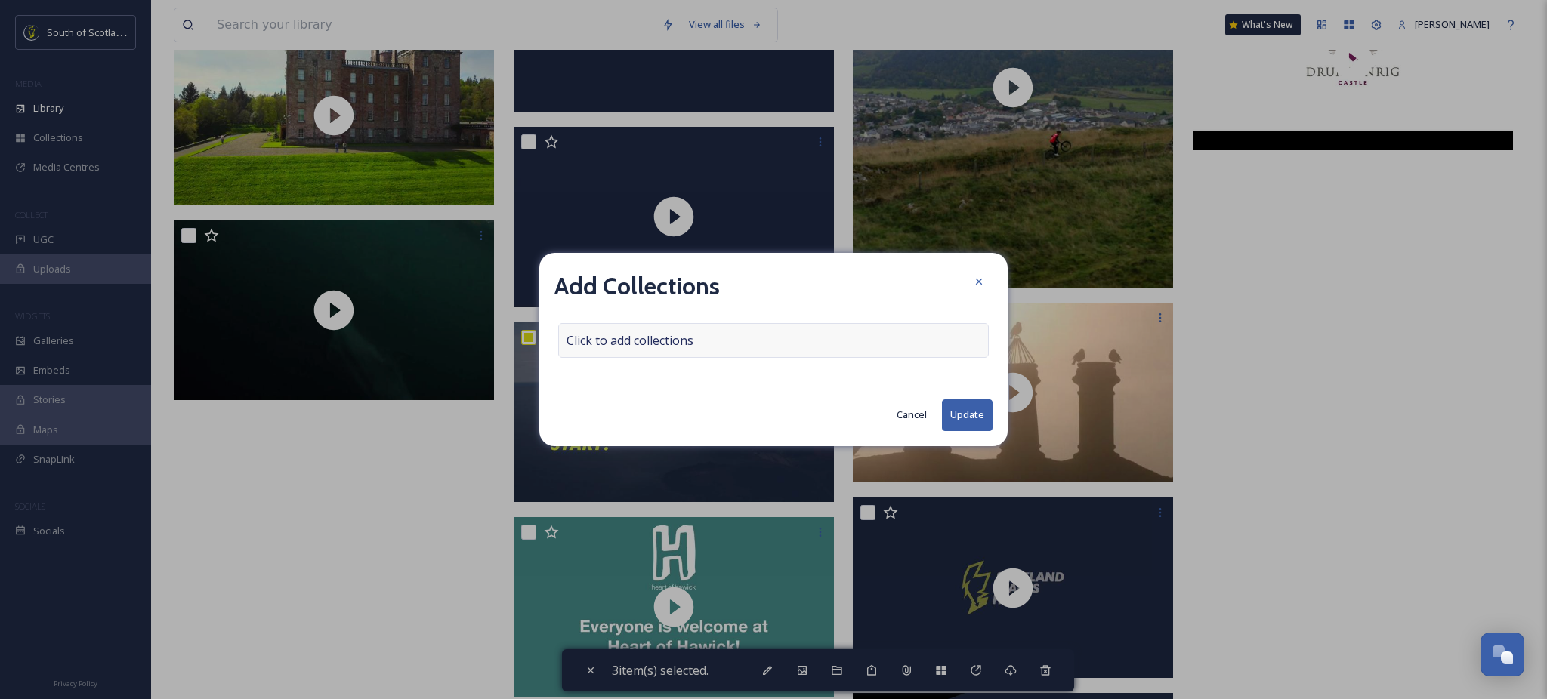
click at [726, 347] on div "Click to add collections" at bounding box center [773, 340] width 430 height 35
click at [699, 347] on input at bounding box center [642, 340] width 166 height 33
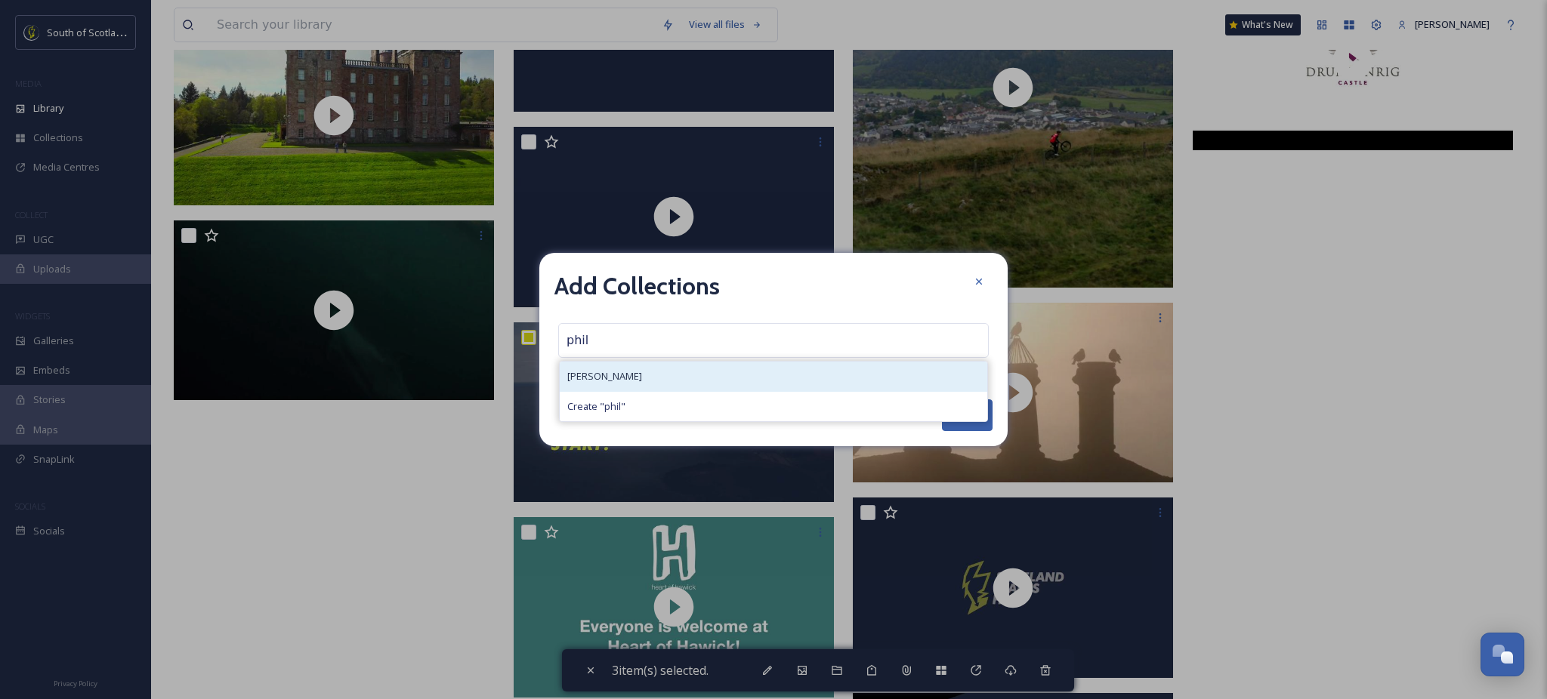
type input "phil"
click at [658, 375] on div "Phil Wilkinson" at bounding box center [773, 376] width 427 height 29
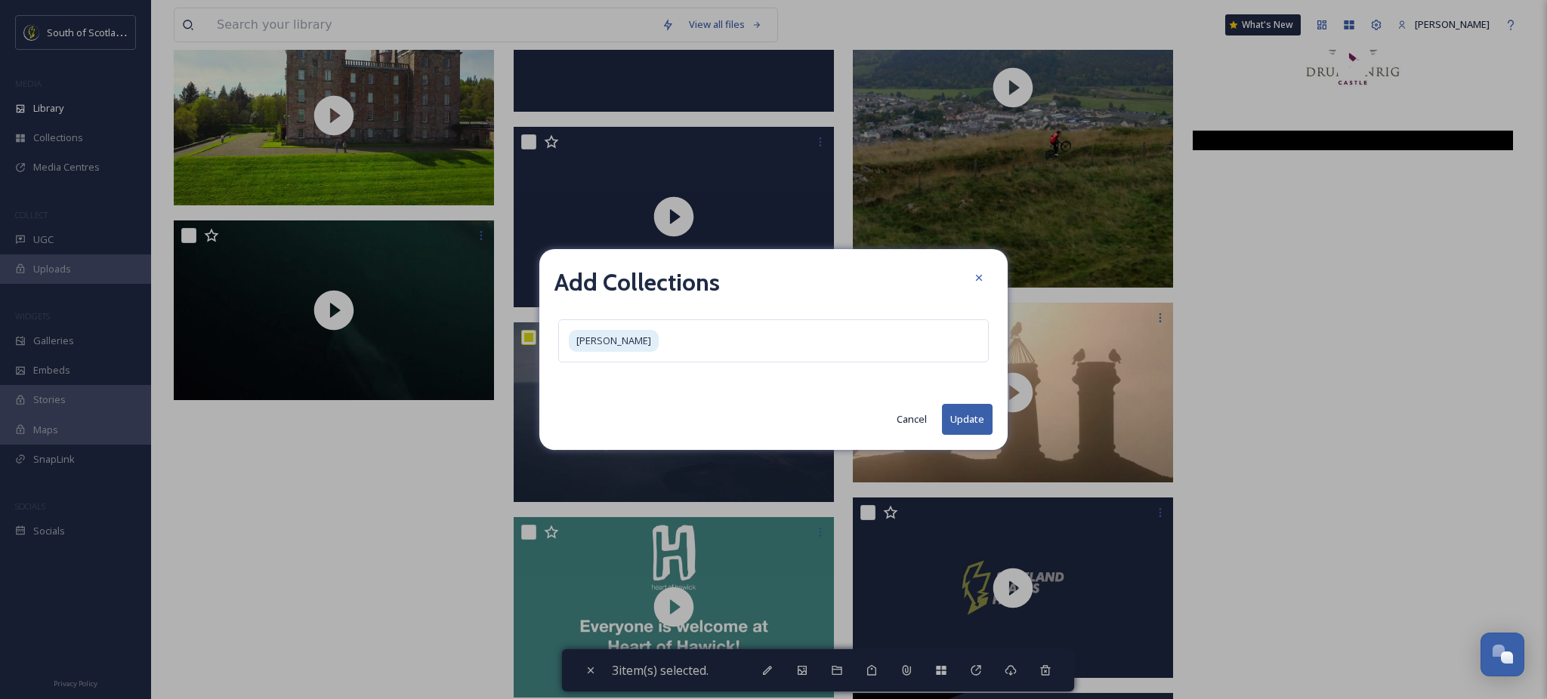
click at [969, 412] on button "Update" at bounding box center [967, 419] width 51 height 31
checkbox input "false"
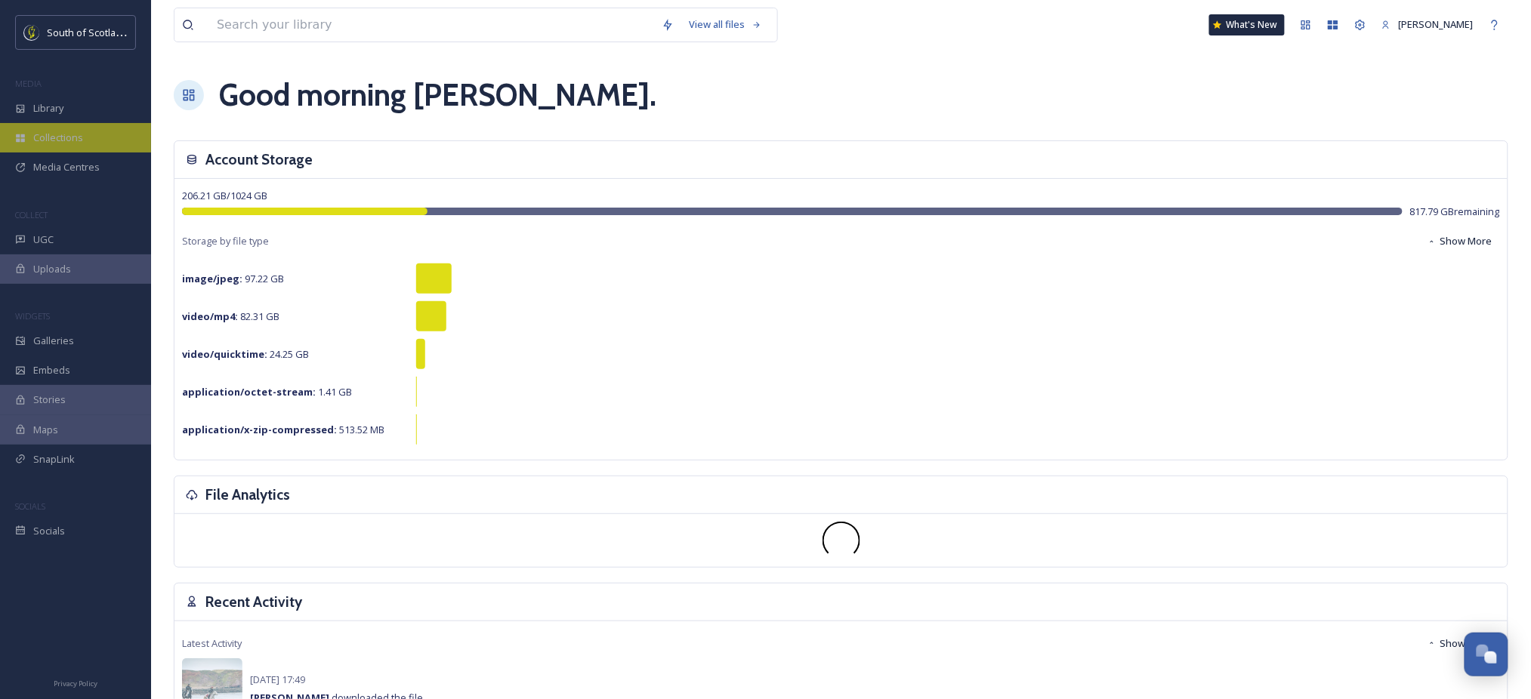
click at [49, 141] on span "Collections" at bounding box center [58, 138] width 50 height 14
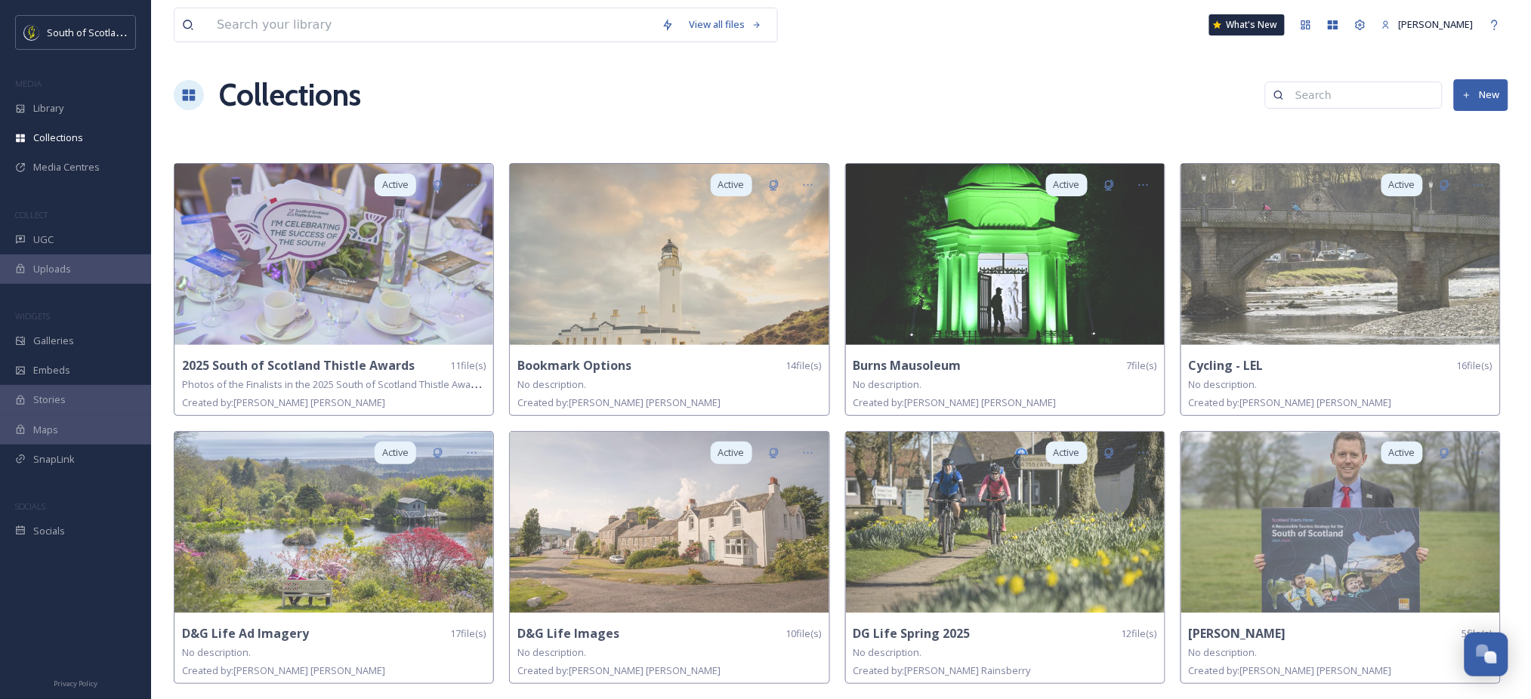
click at [1475, 85] on button "New" at bounding box center [1481, 94] width 54 height 31
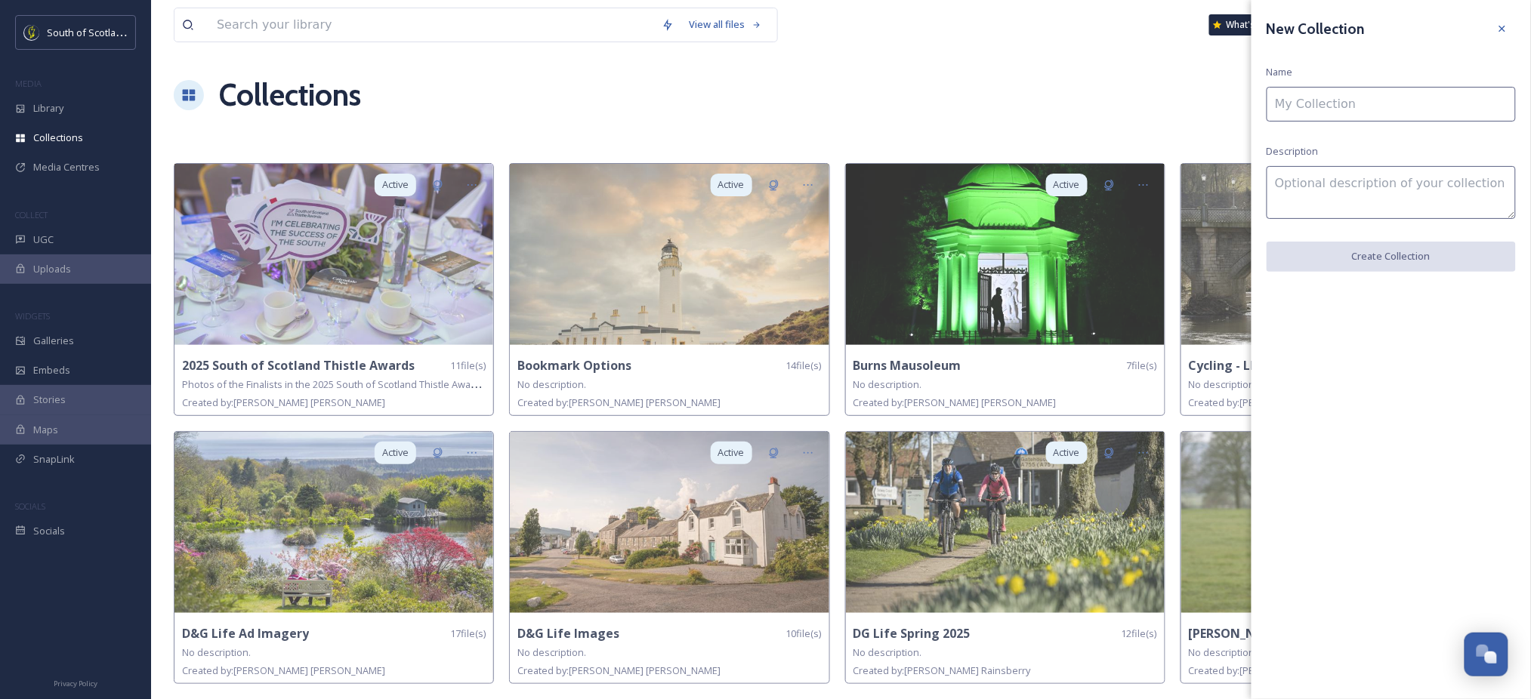
click at [1422, 118] on input at bounding box center [1390, 104] width 249 height 35
type input "Phil Wilkinson"
click at [1408, 259] on button "Create Collection" at bounding box center [1390, 257] width 249 height 31
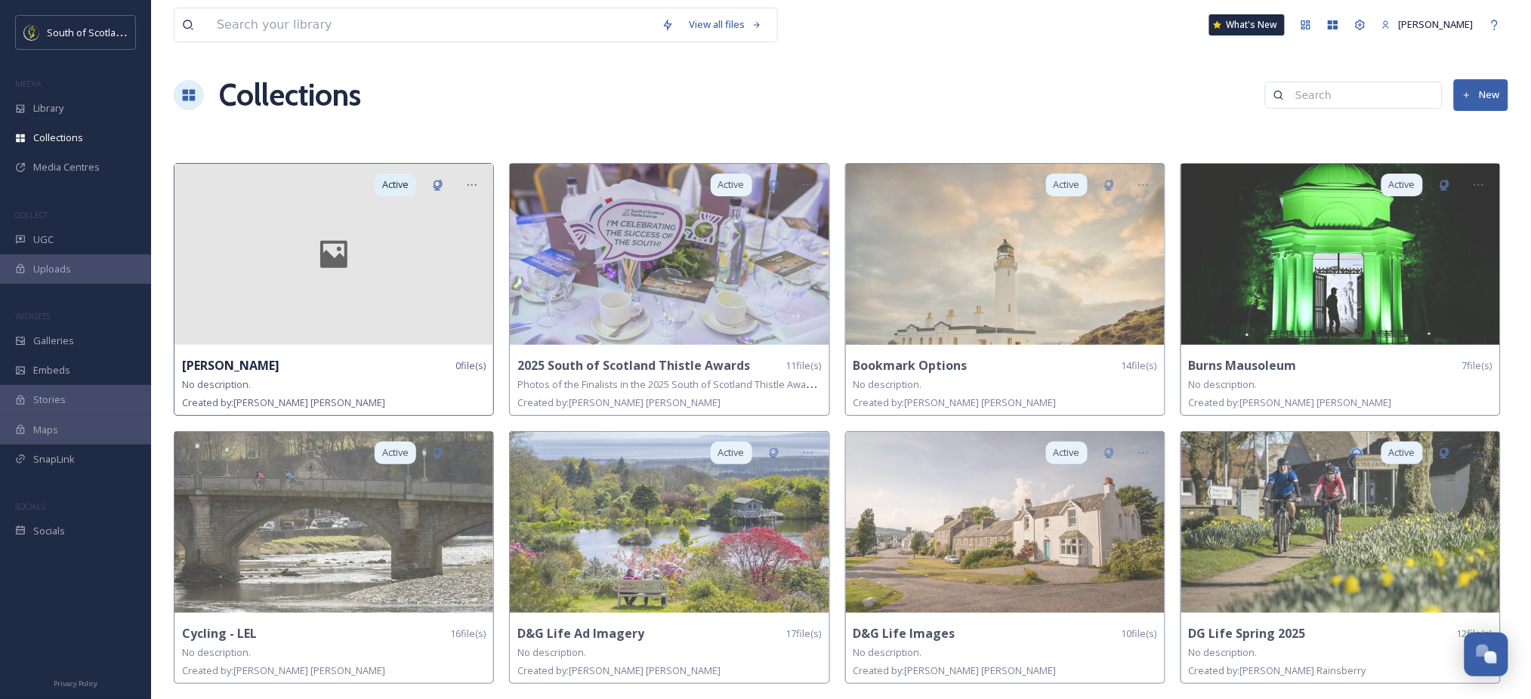
click at [353, 279] on div at bounding box center [333, 254] width 319 height 181
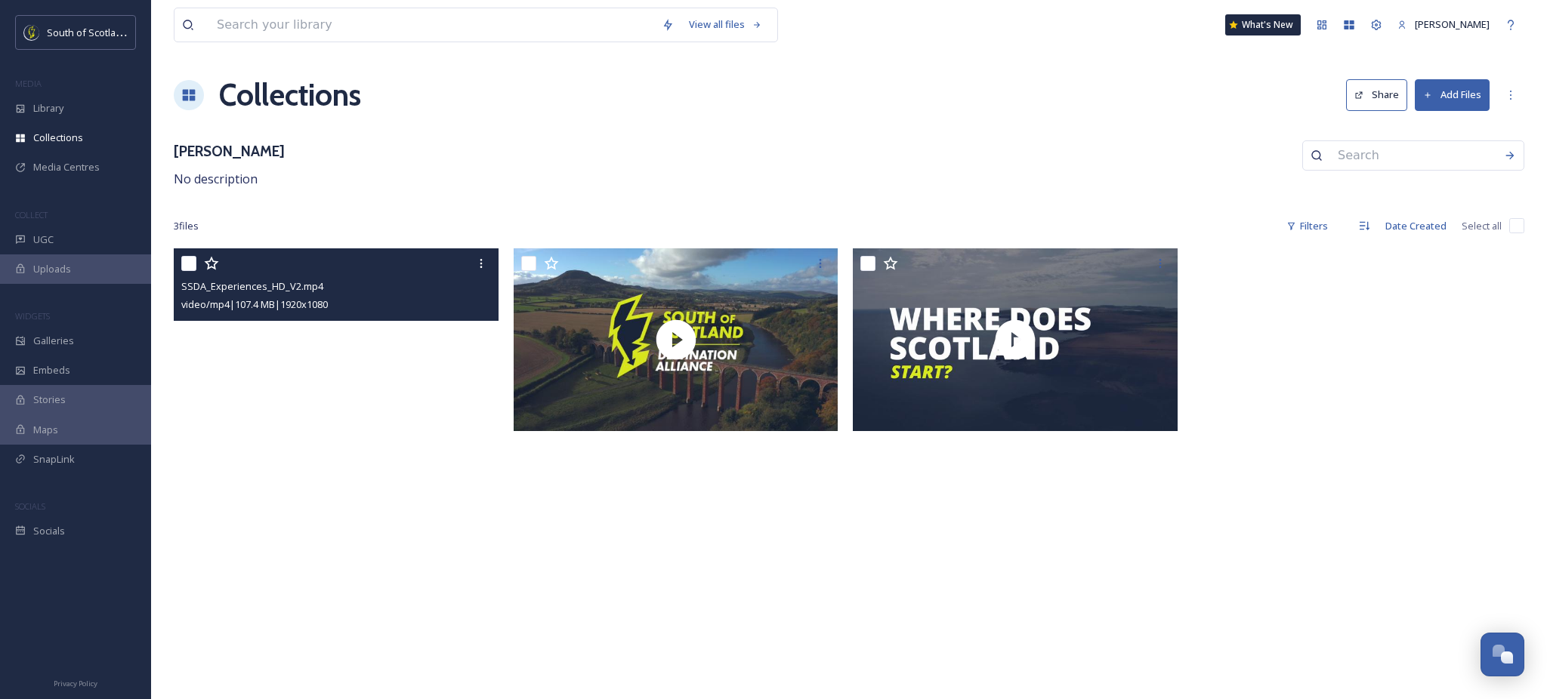
click at [344, 390] on video "SSDA_Experiences_HD_V2.mp4" at bounding box center [336, 339] width 325 height 183
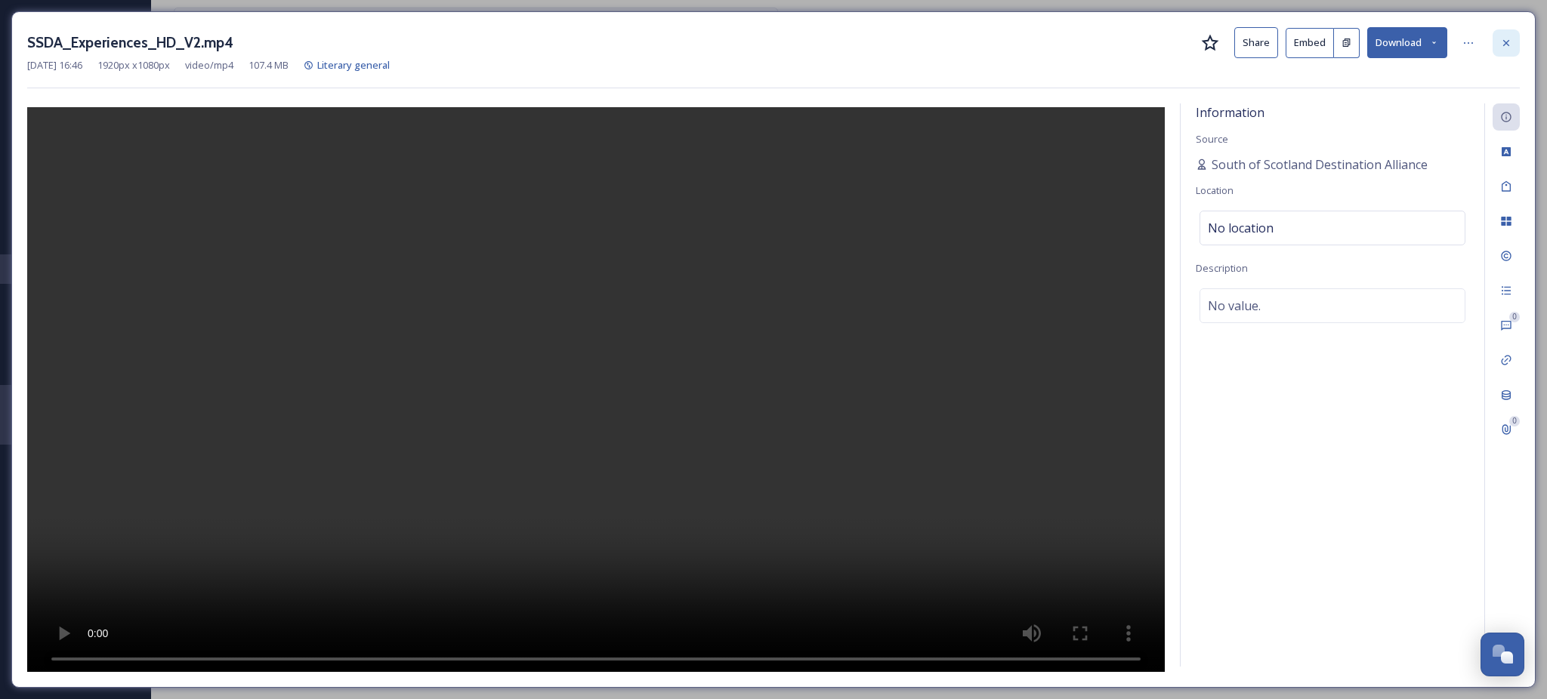
click at [1506, 40] on icon at bounding box center [1506, 43] width 12 height 12
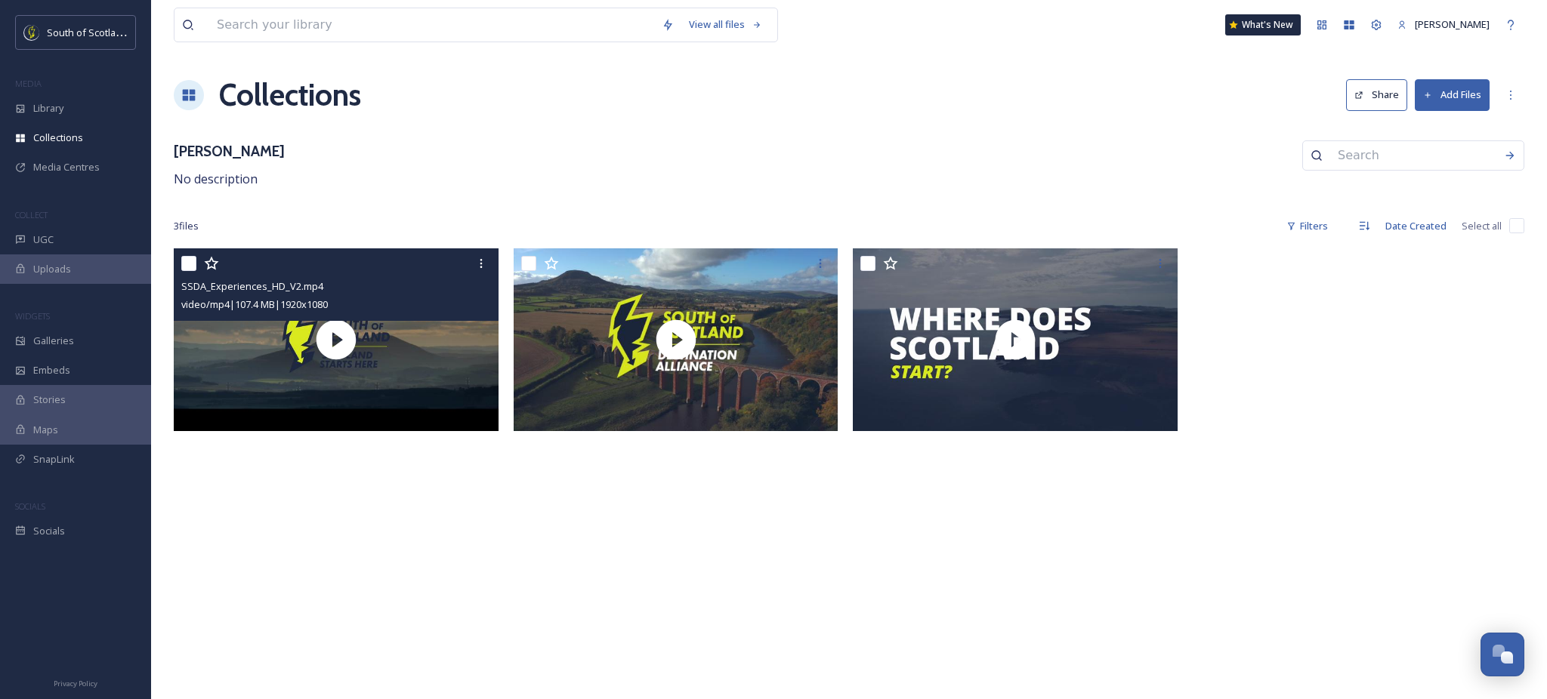
click at [1396, 104] on button "Share" at bounding box center [1376, 94] width 61 height 31
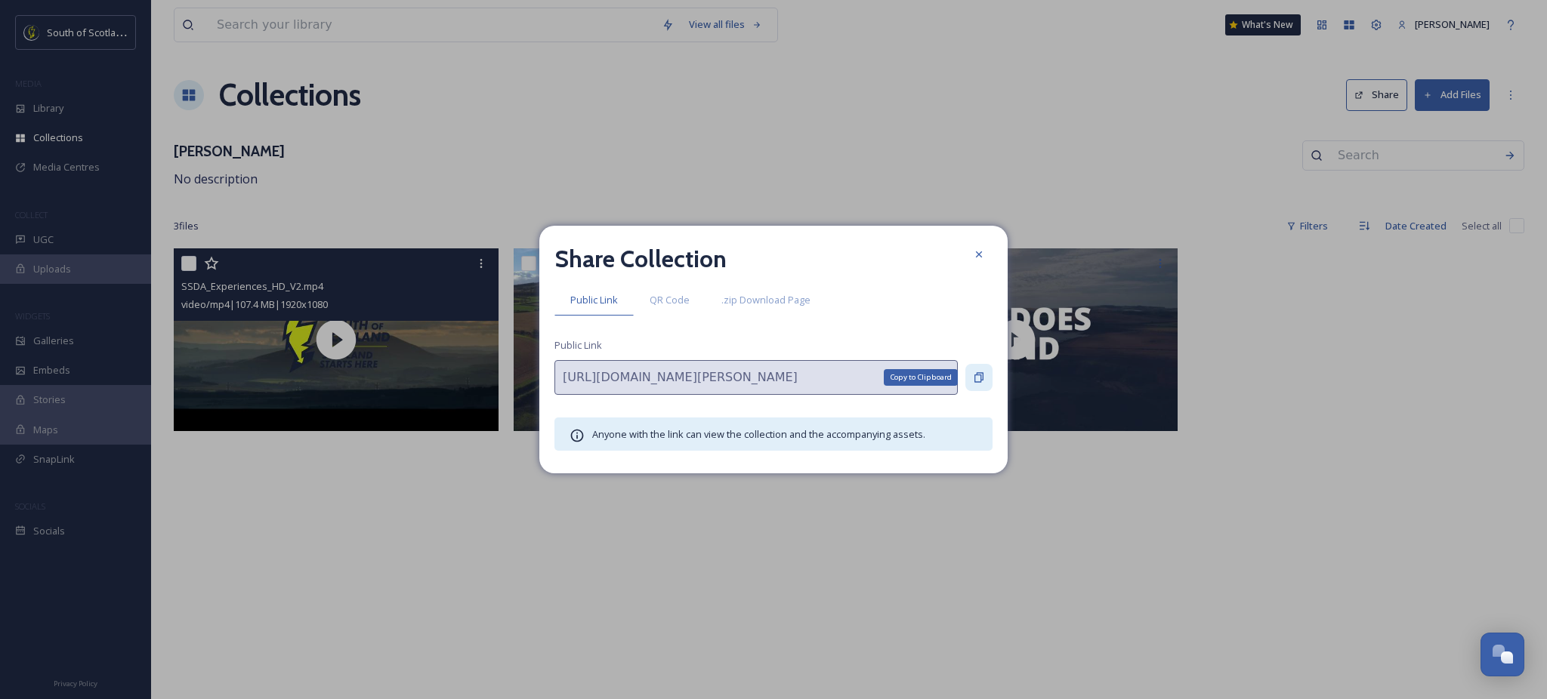
click at [979, 380] on icon at bounding box center [979, 378] width 12 height 12
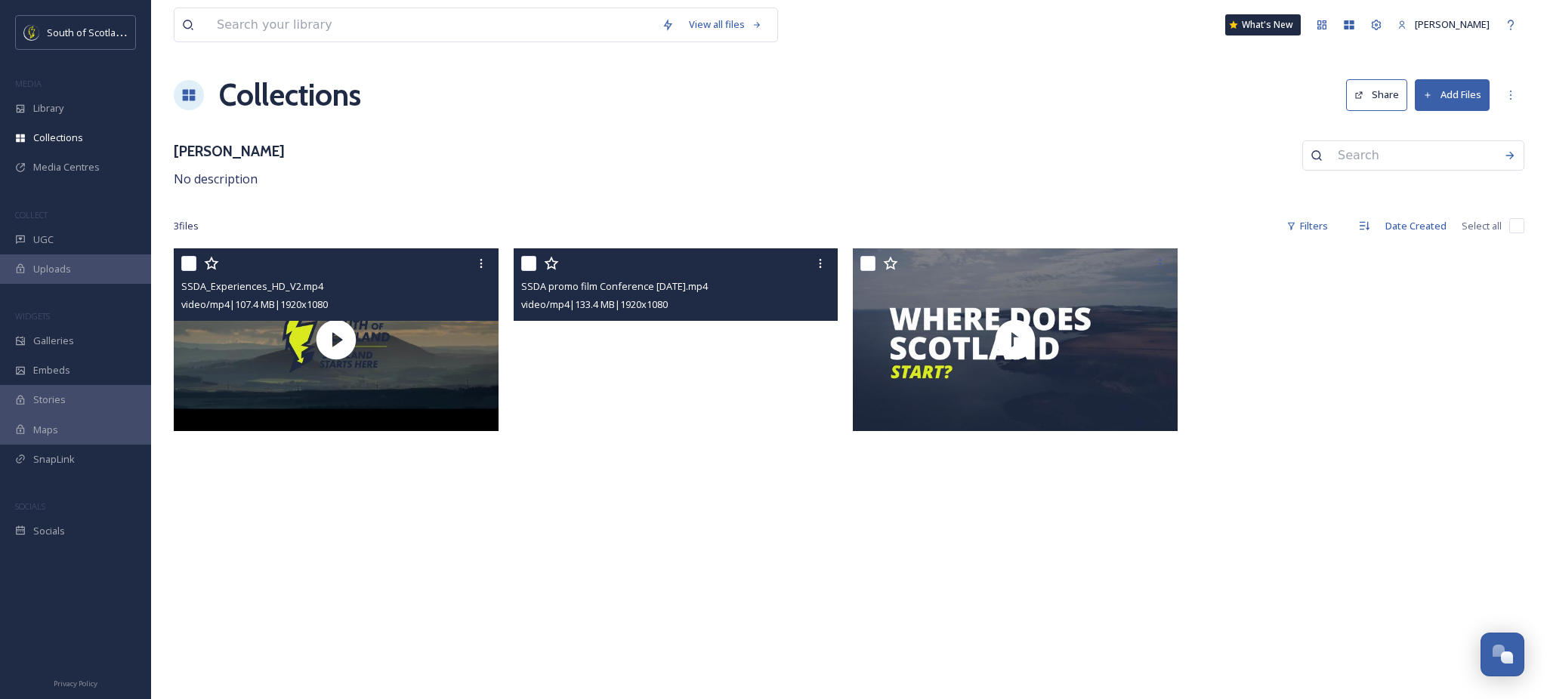
click at [729, 344] on video "SSDA promo film Conference March 2022.mp4" at bounding box center [675, 339] width 325 height 183
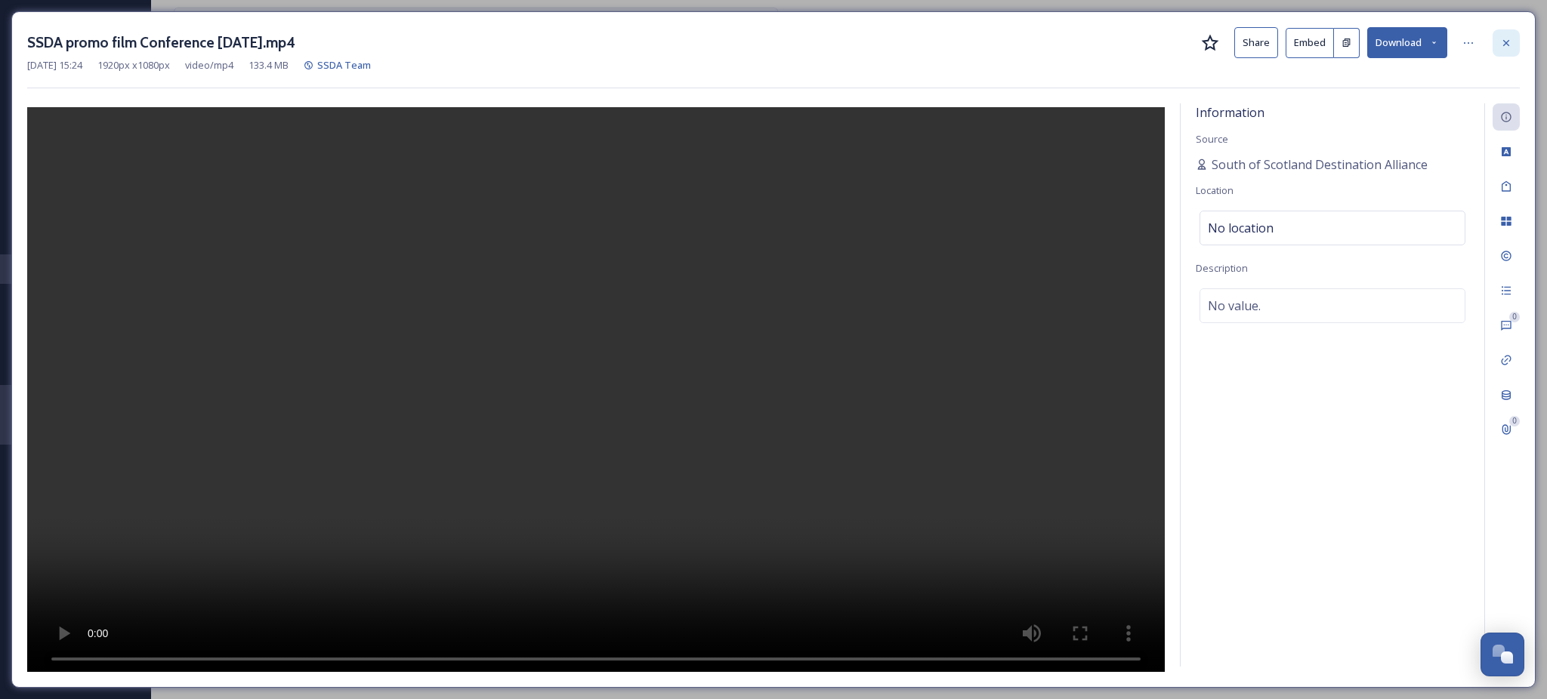
click at [1505, 38] on icon at bounding box center [1506, 43] width 12 height 12
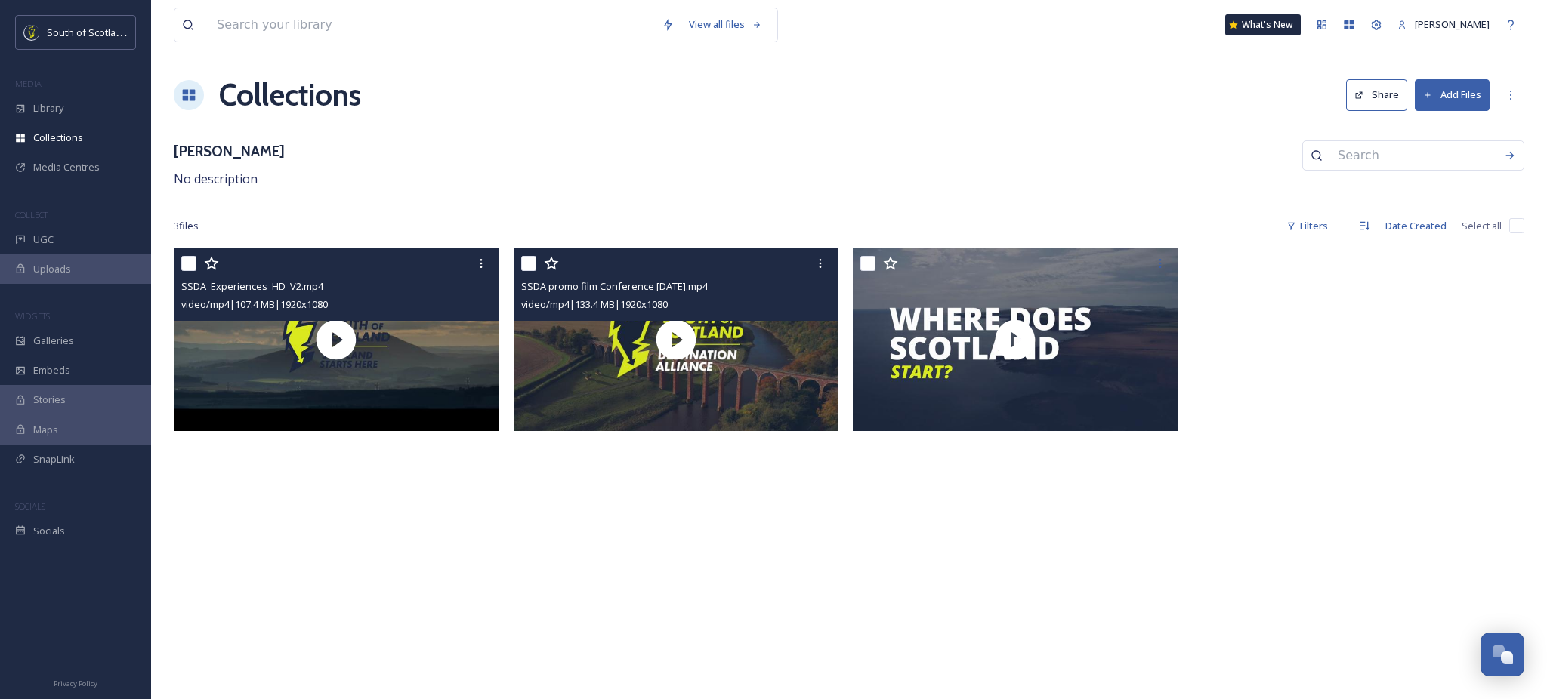
click at [529, 263] on input "checkbox" at bounding box center [528, 263] width 15 height 15
checkbox input "true"
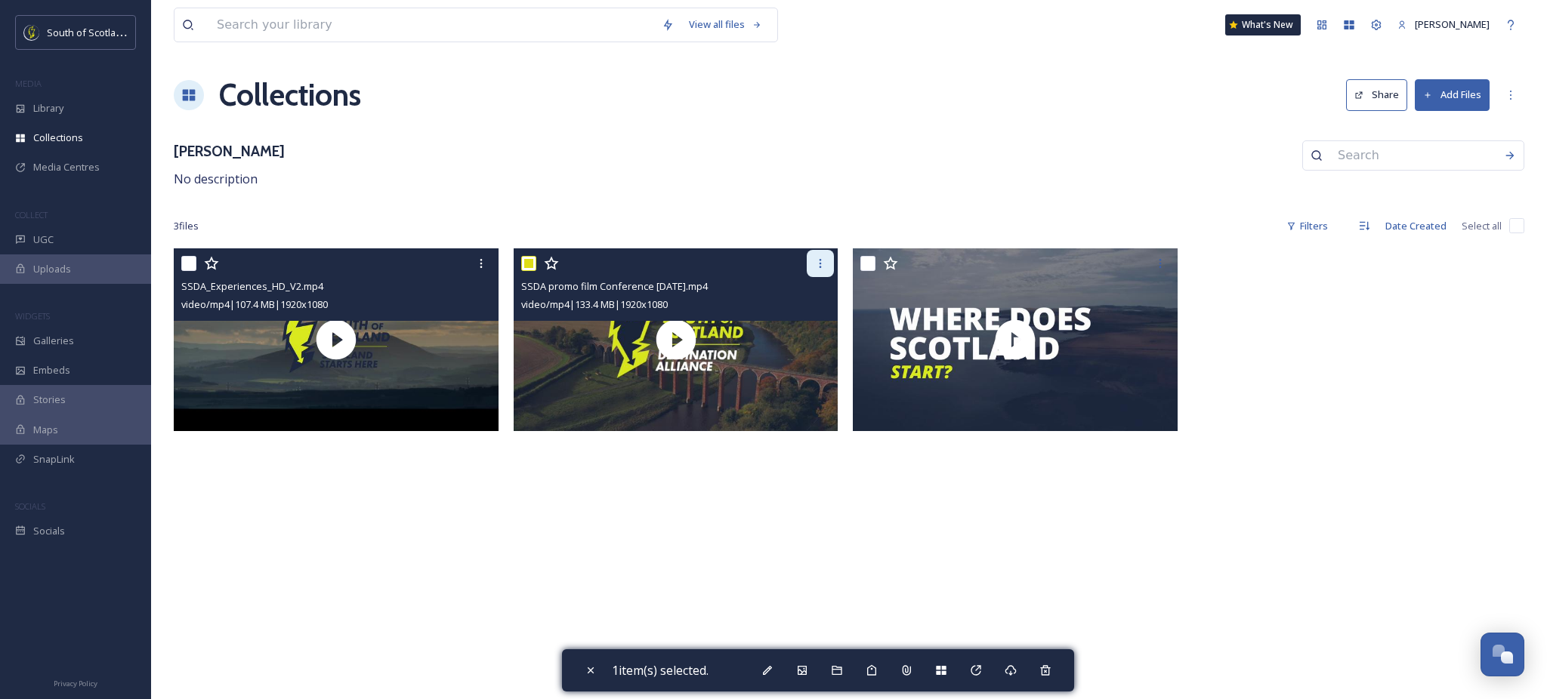
click at [824, 254] on div at bounding box center [819, 263] width 27 height 27
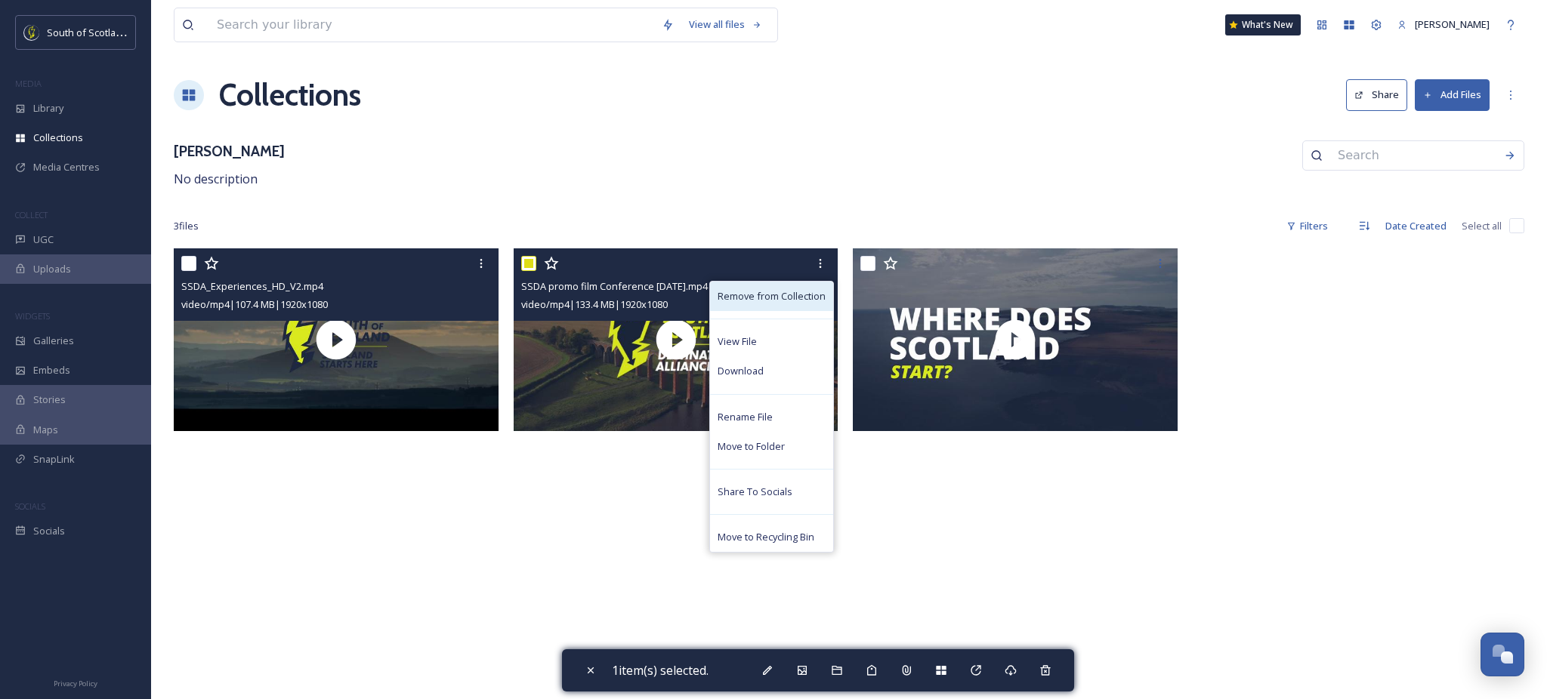
click at [813, 290] on span "Remove from Collection" at bounding box center [771, 296] width 108 height 14
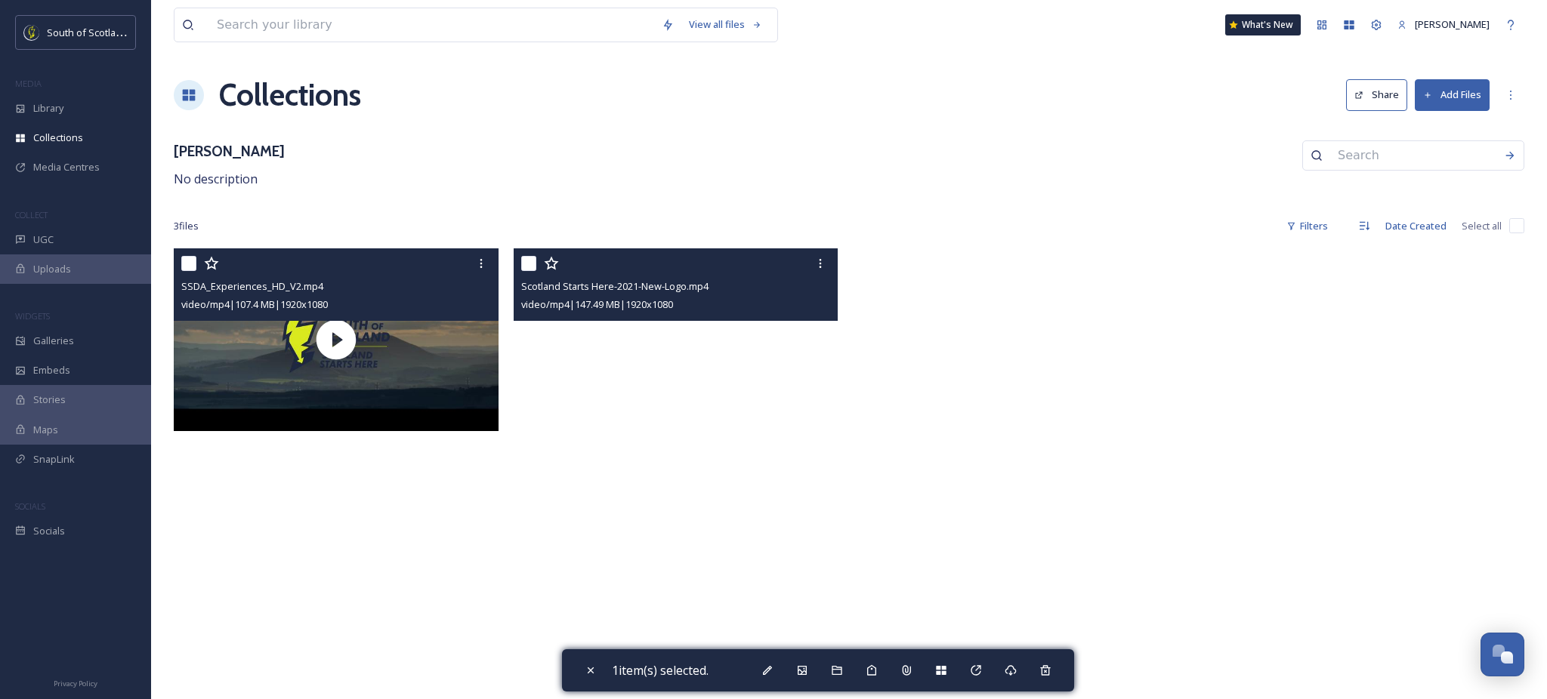
click at [504, 566] on div "View all files What's New Vanessa Wegstein Collections Share Add Files Phil Wil…" at bounding box center [848, 349] width 1395 height 699
